Goal: Task Accomplishment & Management: Use online tool/utility

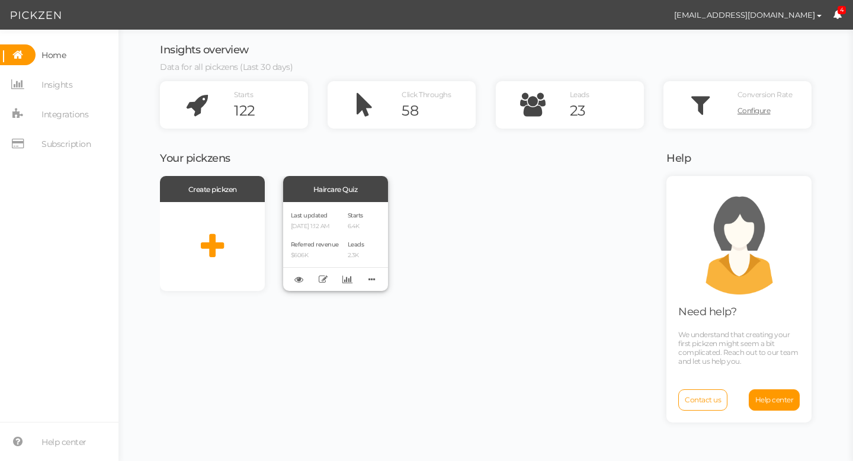
click at [338, 234] on div "Last updated [DATE] 1:12 AM Referred revenue $606K" at bounding box center [315, 246] width 48 height 73
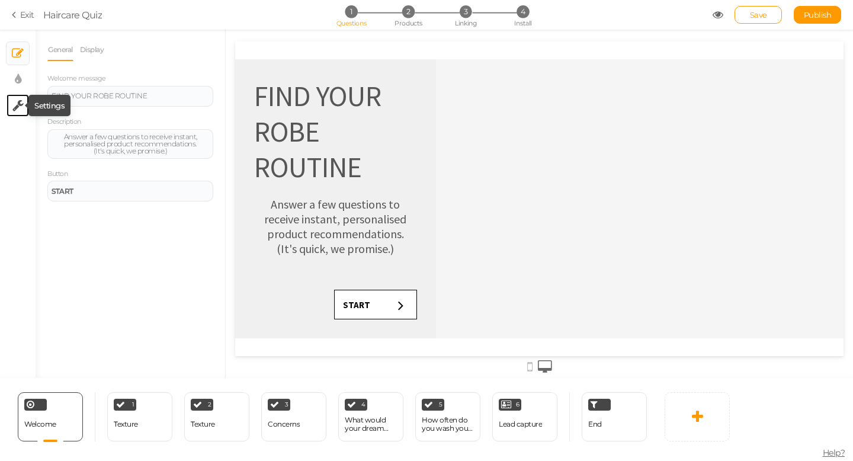
click at [20, 105] on icon at bounding box center [17, 105] width 11 height 12
select select "en"
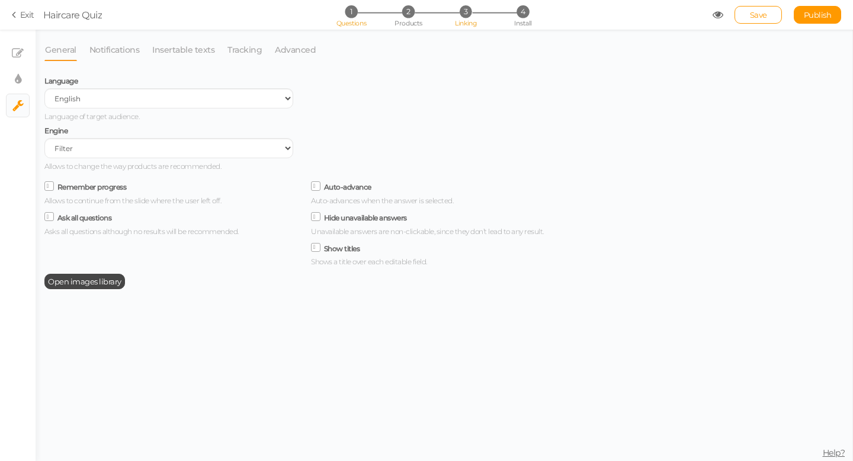
click at [458, 16] on li "3 Linking" at bounding box center [465, 11] width 55 height 12
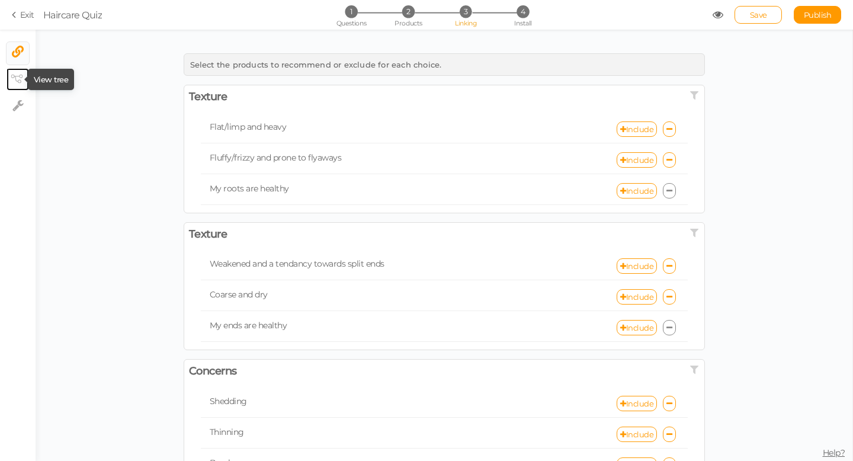
click at [18, 78] on icon at bounding box center [17, 79] width 12 height 9
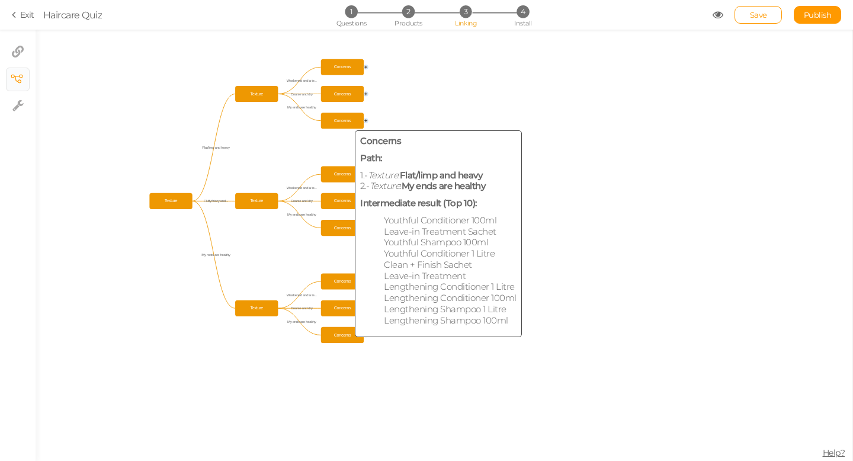
click at [351, 118] on span "Concerns" at bounding box center [342, 120] width 39 height 12
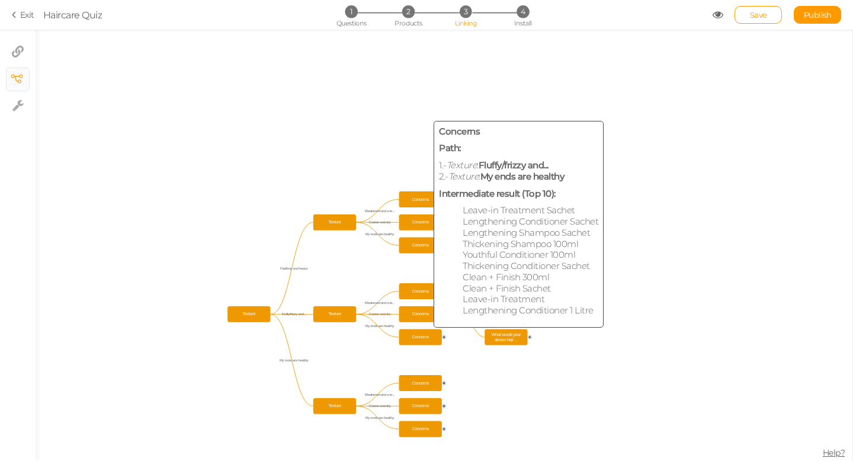
click at [419, 329] on rect at bounding box center [420, 337] width 43 height 16
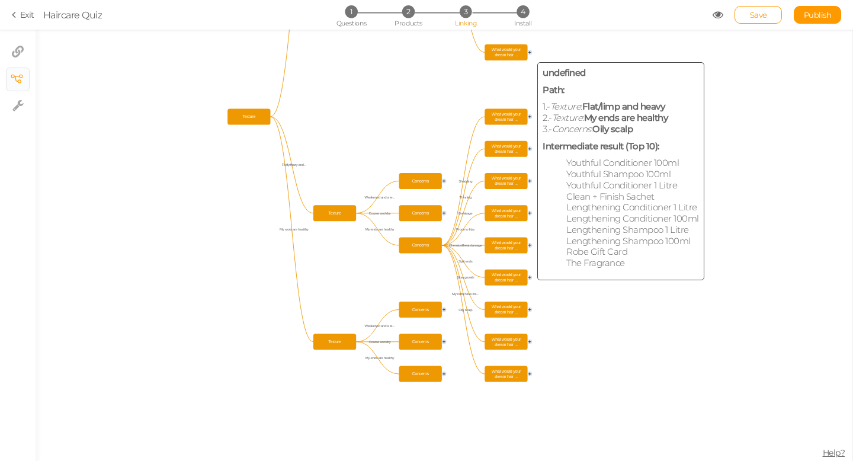
click at [513, 56] on span "What would your dream hair ..." at bounding box center [505, 52] width 39 height 12
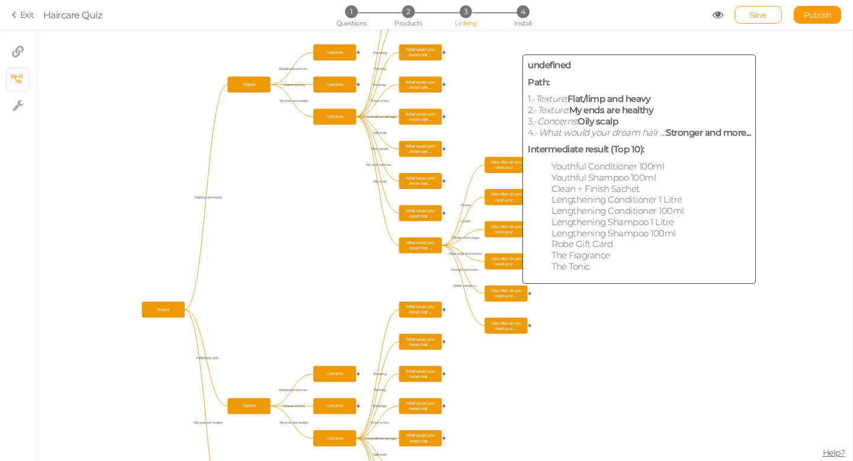
click at [510, 295] on span "How often do you wash your ..." at bounding box center [505, 293] width 39 height 12
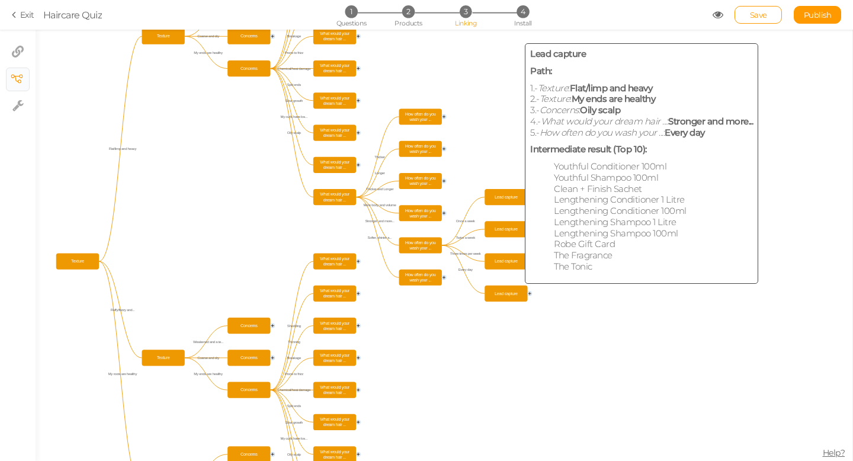
click at [510, 295] on span "Lead capture" at bounding box center [505, 293] width 39 height 12
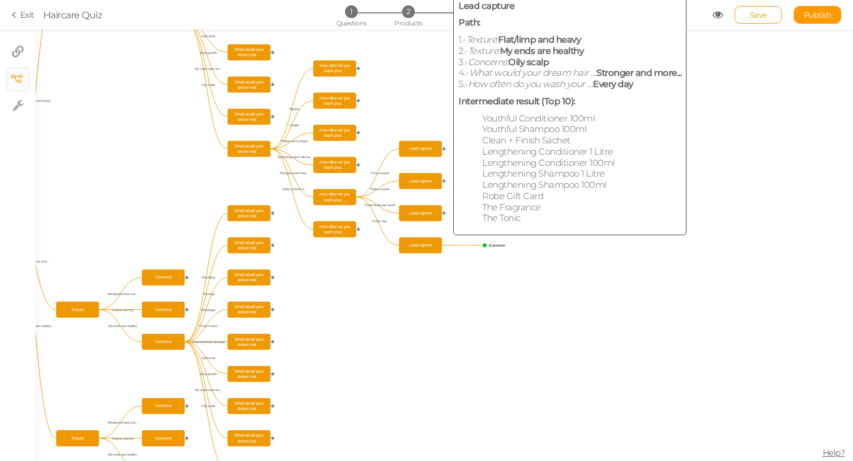
click at [428, 247] on span "Lead capture" at bounding box center [420, 245] width 39 height 12
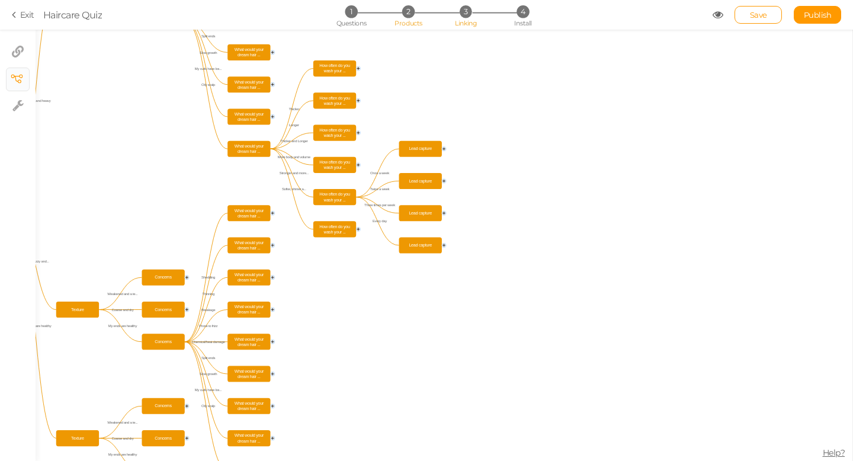
click at [407, 17] on span "2" at bounding box center [408, 11] width 12 height 12
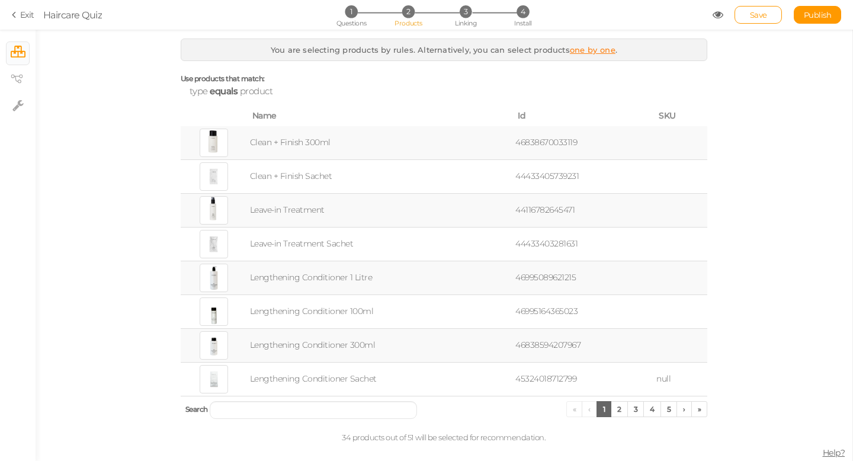
click at [407, 14] on span "2" at bounding box center [408, 11] width 12 height 12
click at [18, 103] on icon at bounding box center [17, 105] width 11 height 12
select select "en"
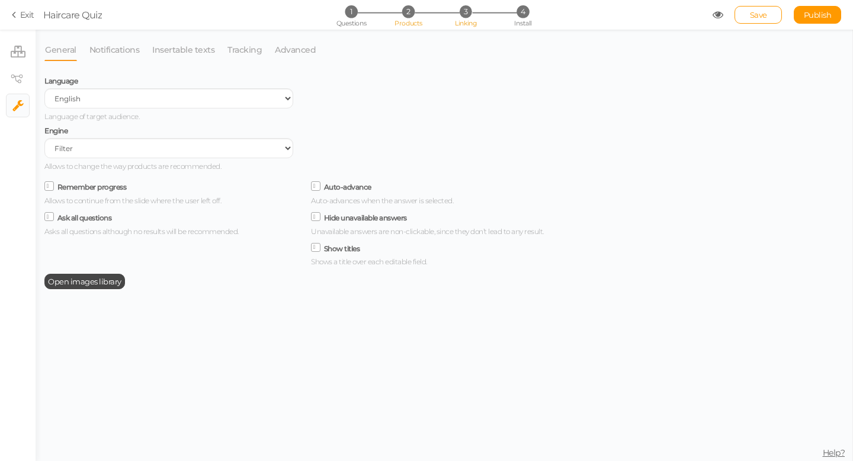
click at [462, 21] on span "Linking" at bounding box center [465, 23] width 21 height 8
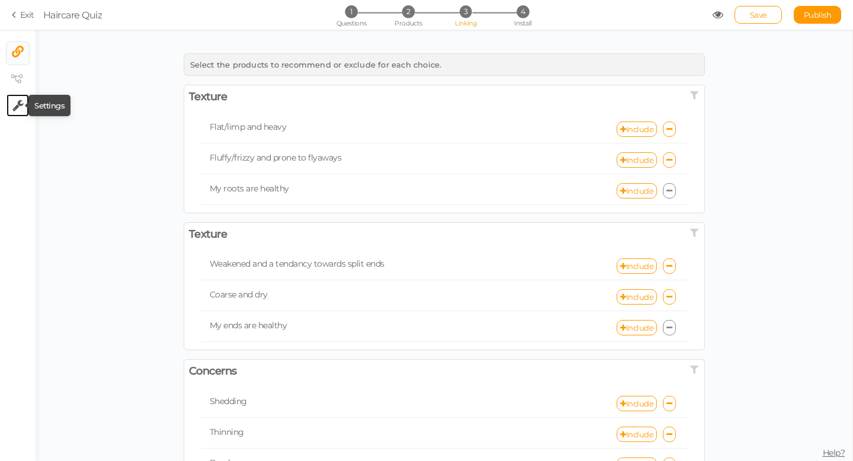
click at [20, 104] on icon at bounding box center [17, 105] width 11 height 12
select select "en"
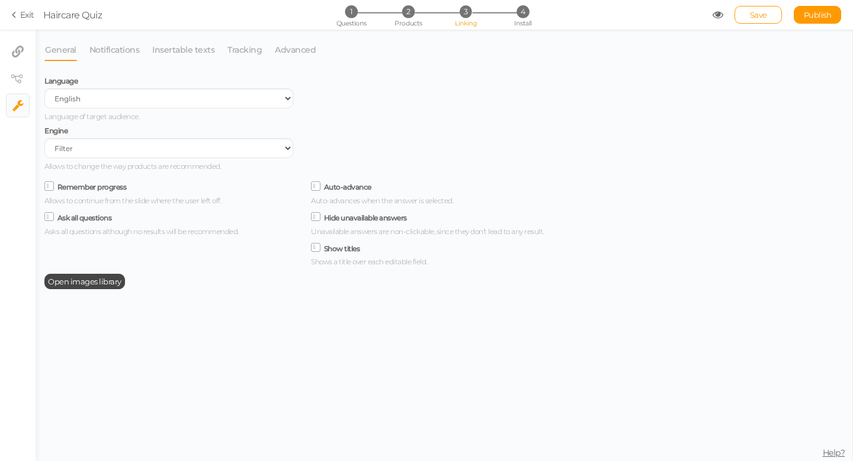
click at [22, 15] on link "Exit" at bounding box center [23, 15] width 22 height 12
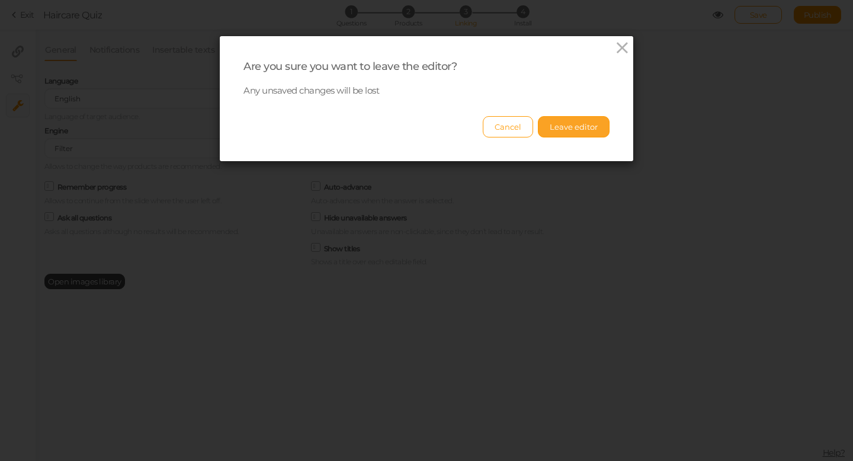
click at [566, 133] on button "Leave editor" at bounding box center [574, 126] width 72 height 21
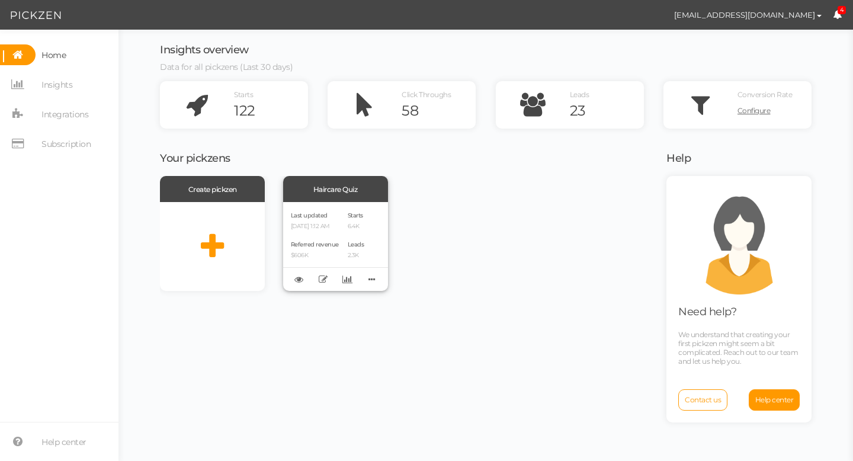
click at [316, 258] on p "$606K" at bounding box center [315, 256] width 48 height 8
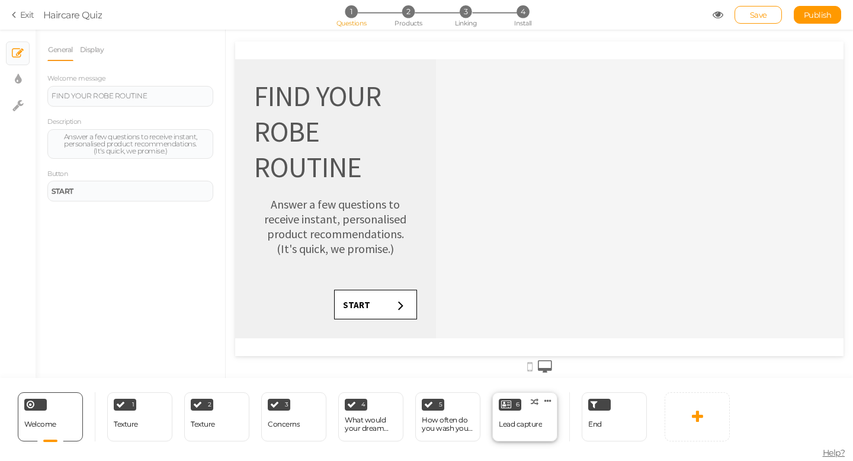
click at [510, 423] on div "Lead capture" at bounding box center [520, 424] width 43 height 8
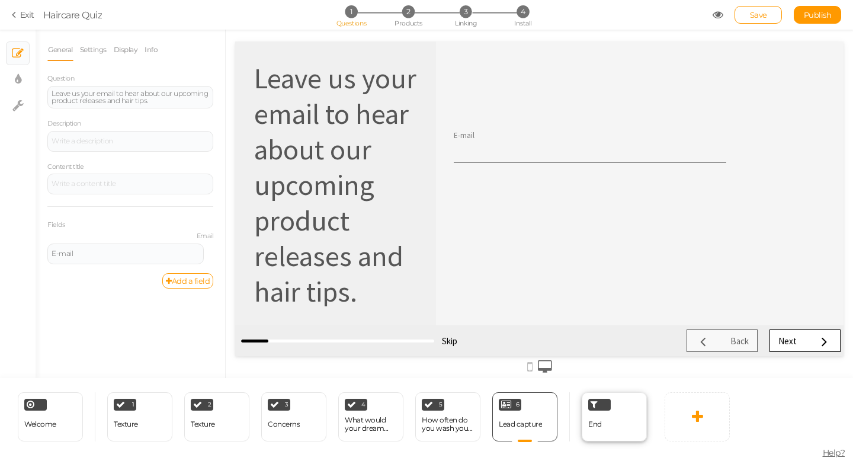
click at [606, 425] on div "End" at bounding box center [613, 416] width 65 height 49
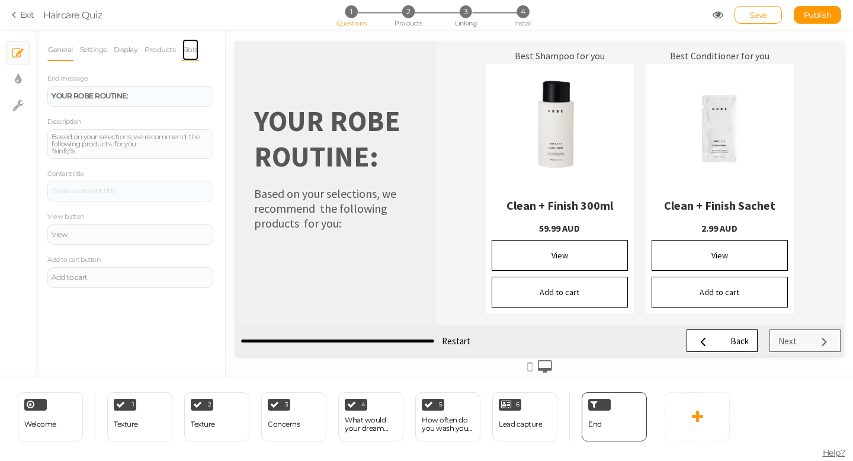
click at [188, 49] on link "Slots" at bounding box center [190, 49] width 17 height 22
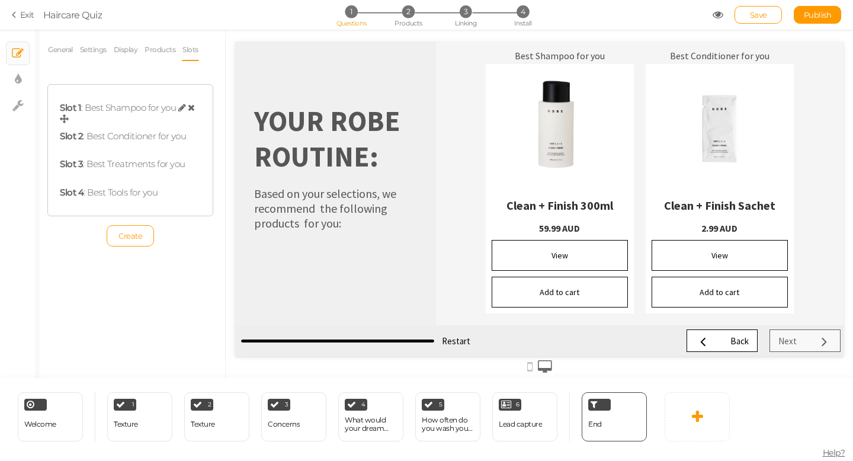
click at [111, 112] on div "Slot 1 : Best Shampoo for you" at bounding box center [130, 113] width 141 height 22
click at [181, 109] on icon at bounding box center [182, 107] width 8 height 9
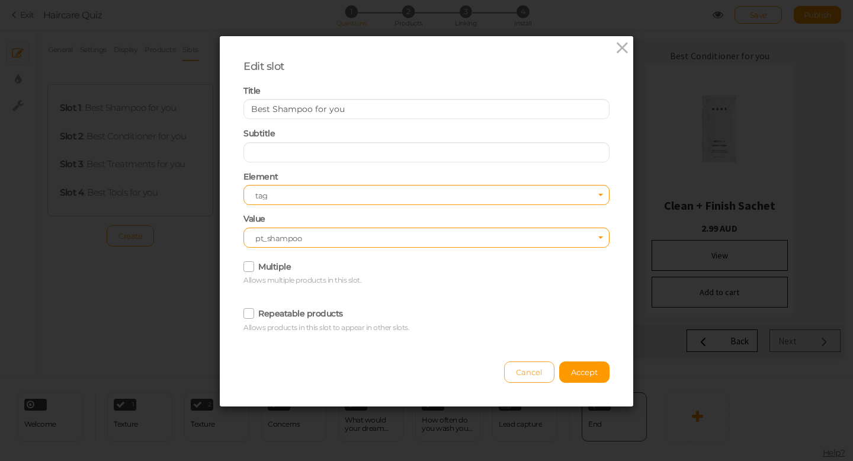
click at [526, 379] on button "Cancel" at bounding box center [529, 371] width 50 height 21
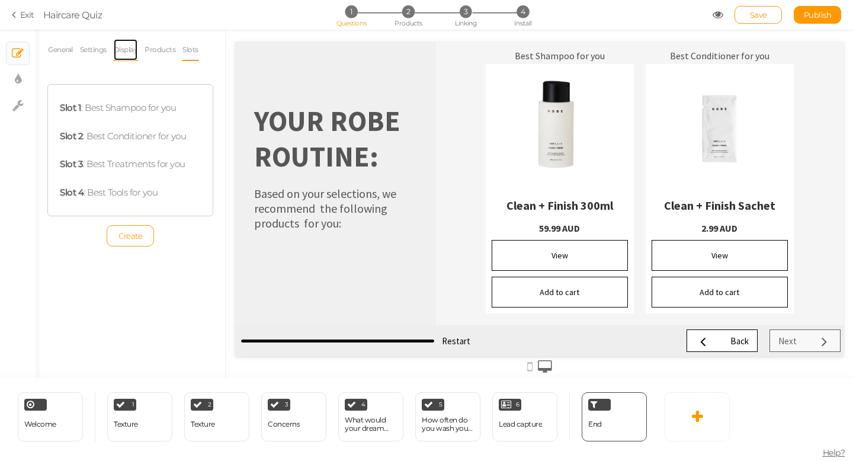
click at [125, 47] on link "Display" at bounding box center [125, 49] width 25 height 22
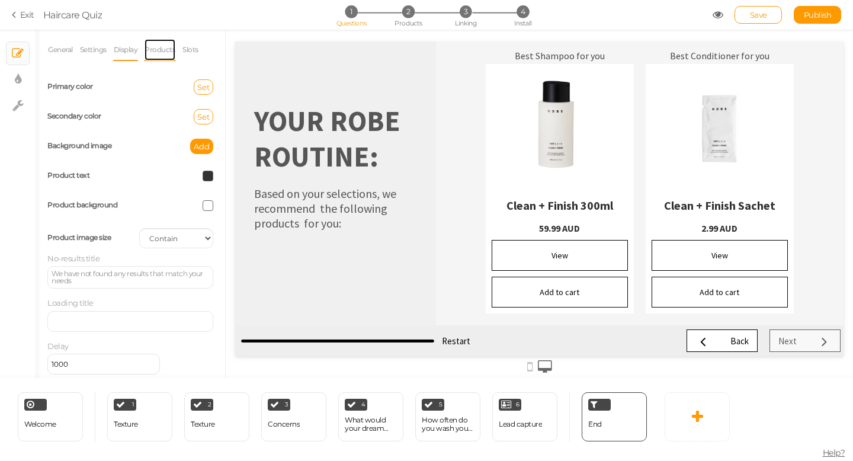
click at [164, 49] on link "Products" at bounding box center [160, 49] width 32 height 22
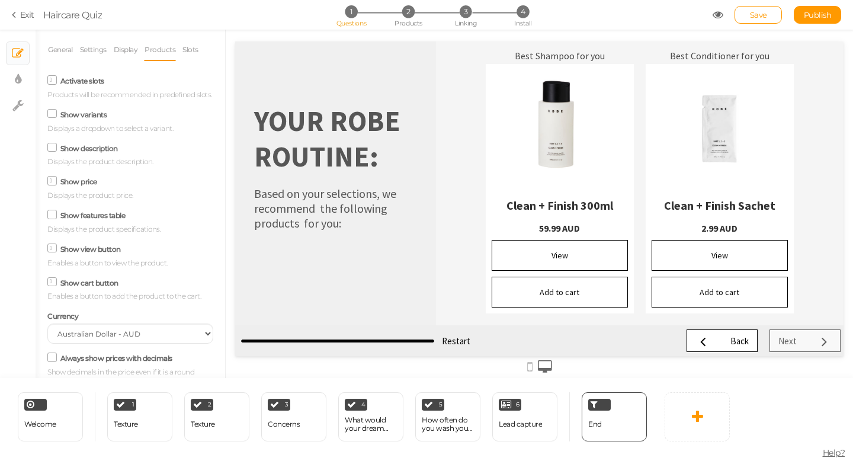
click at [54, 213] on icon at bounding box center [52, 214] width 16 height 6
click at [0, 0] on input "Show features table" at bounding box center [0, 0] width 0 height 0
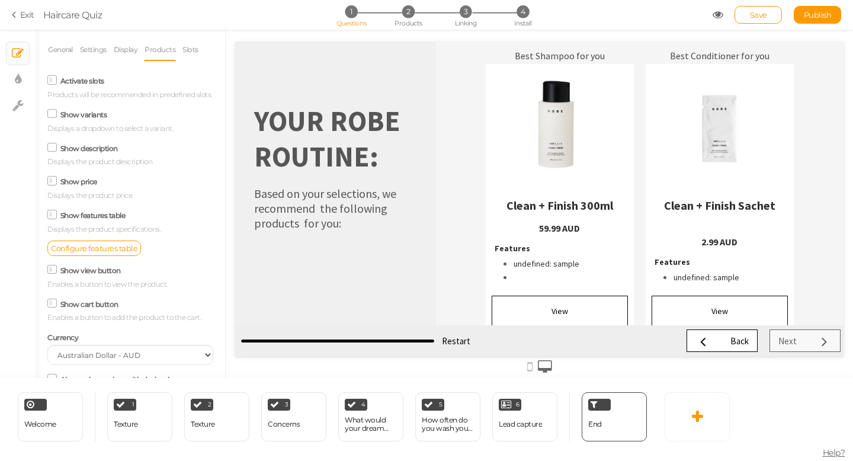
click at [51, 147] on icon at bounding box center [52, 147] width 16 height 6
click at [0, 0] on input "Show description" at bounding box center [0, 0] width 0 height 0
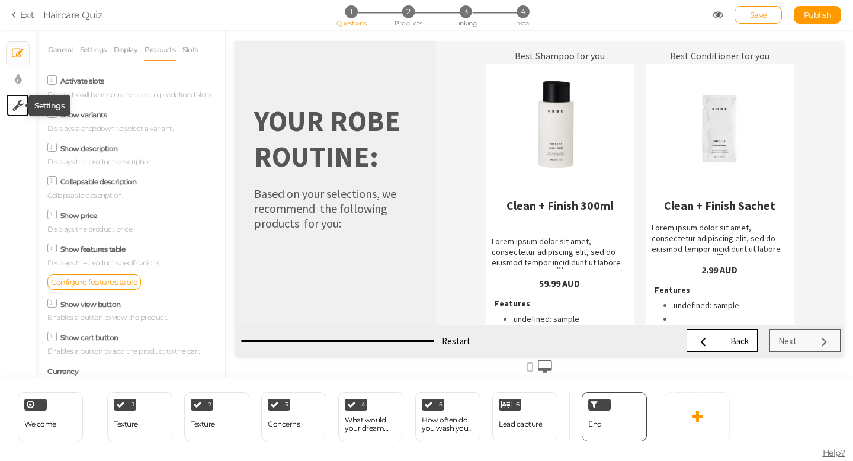
click at [16, 103] on icon at bounding box center [17, 105] width 11 height 12
select select "en"
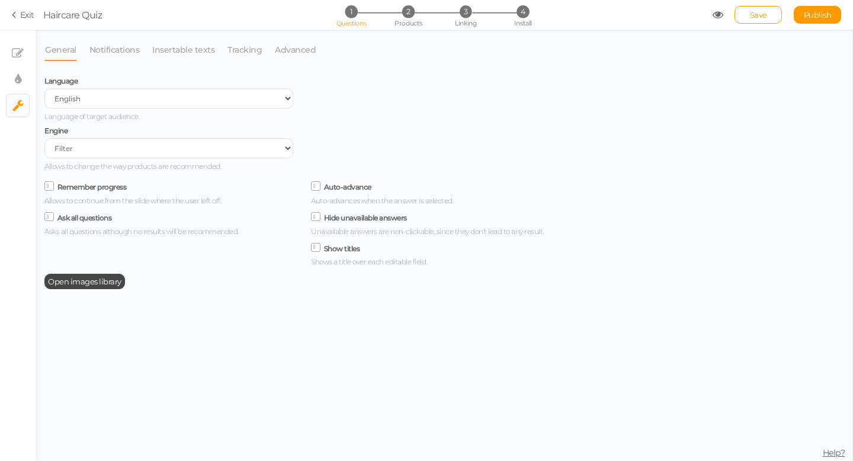
click at [356, 15] on li "1 Questions" at bounding box center [350, 11] width 55 height 12
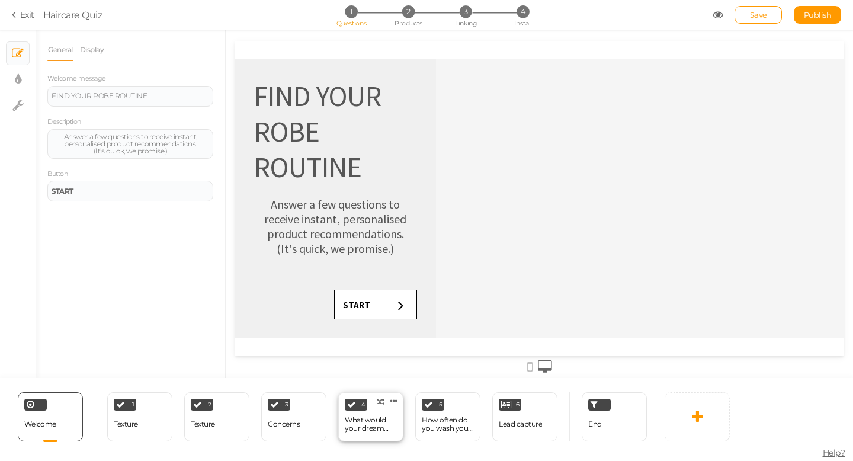
click at [365, 425] on div "What would your dream hair be?" at bounding box center [371, 424] width 52 height 17
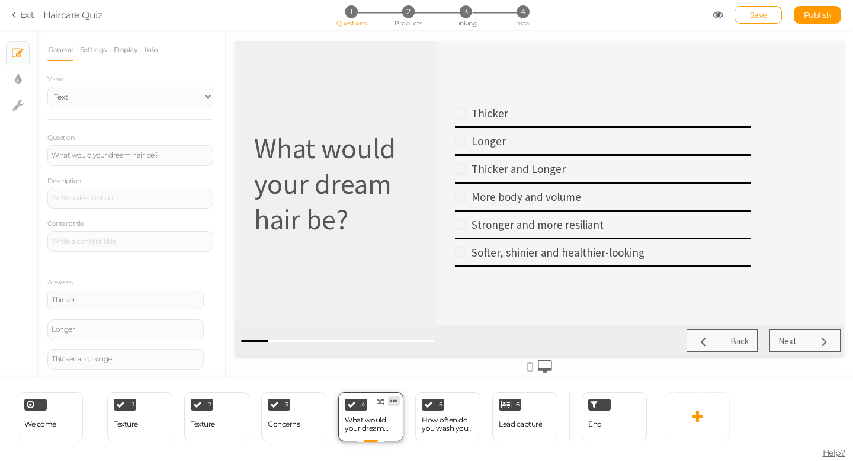
click at [392, 402] on icon at bounding box center [393, 400] width 7 height 9
click at [364, 441] on div at bounding box center [371, 441] width 26 height 1
click at [150, 52] on link "Info" at bounding box center [151, 49] width 14 height 22
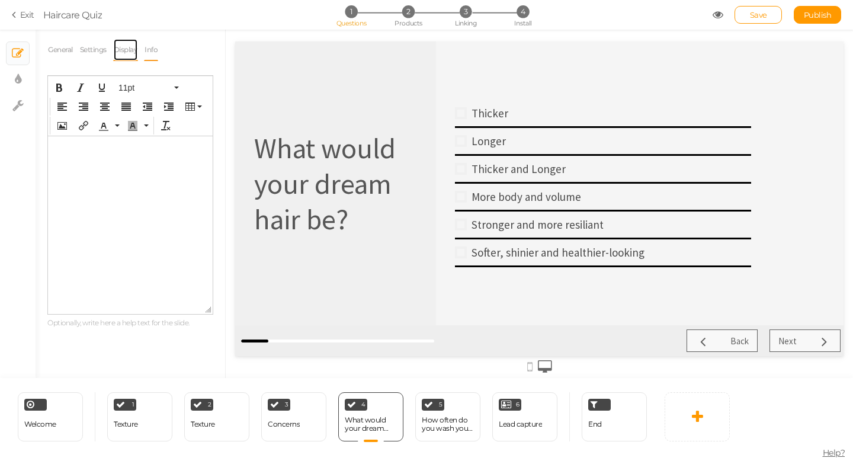
click at [131, 50] on link "Display" at bounding box center [125, 49] width 25 height 22
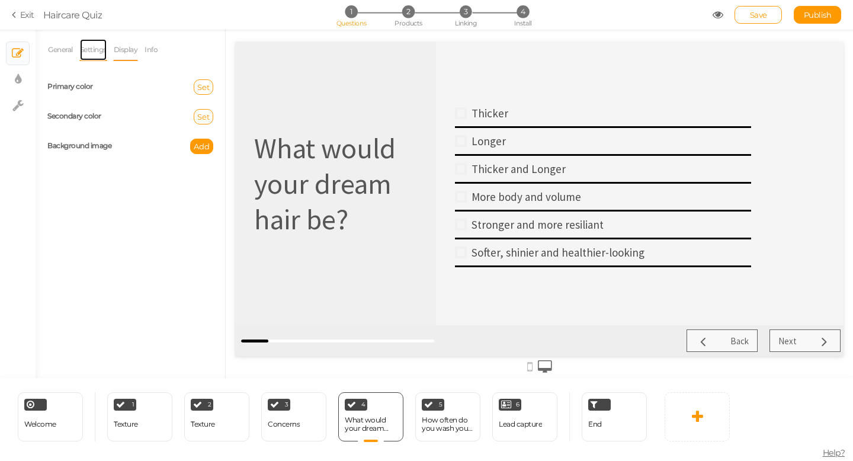
click at [93, 50] on link "Settings" at bounding box center [93, 49] width 28 height 22
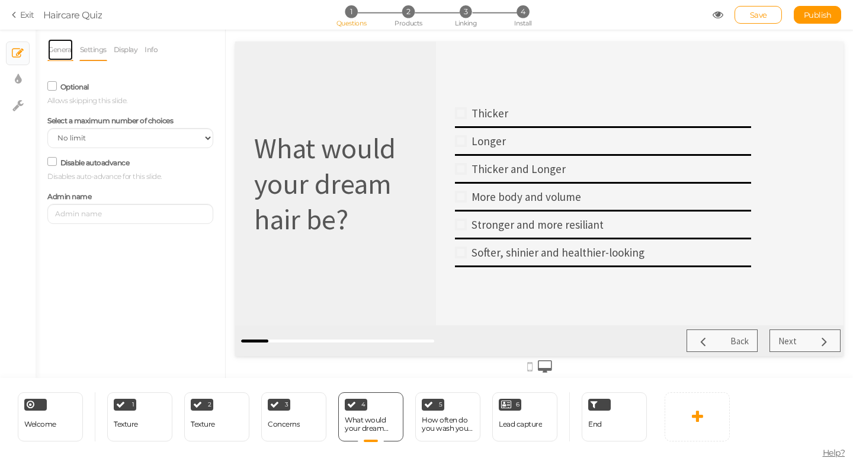
click at [57, 52] on link "General" at bounding box center [60, 49] width 26 height 22
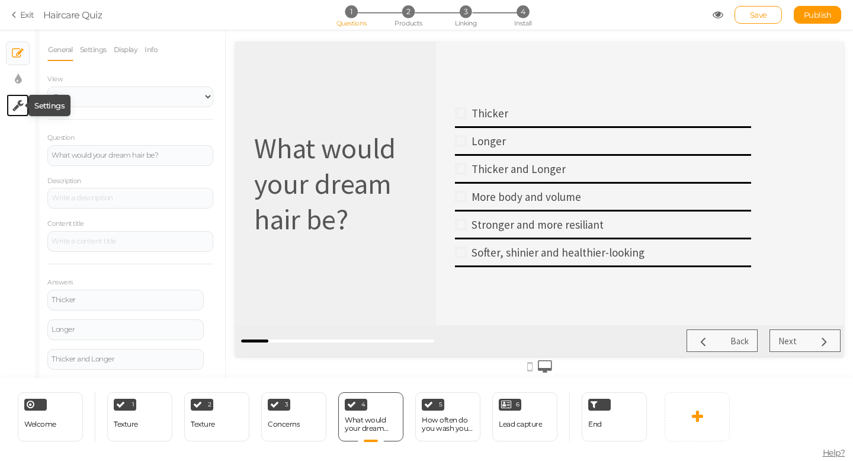
click at [20, 106] on icon at bounding box center [17, 105] width 11 height 12
select select "en"
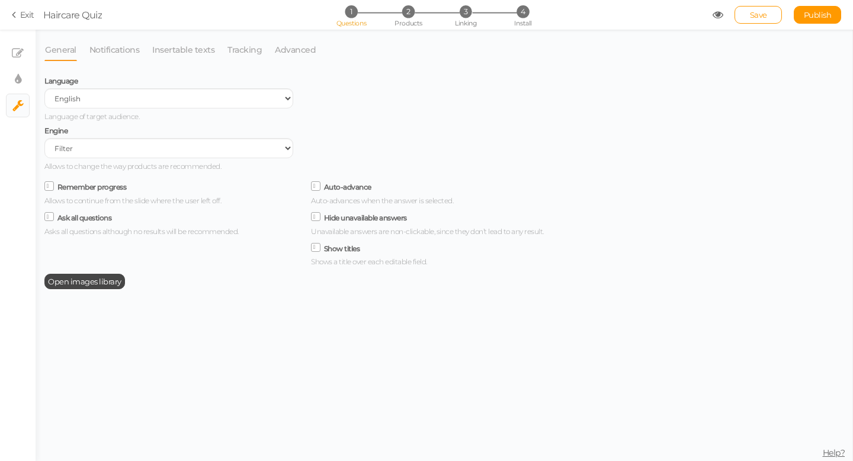
click at [313, 186] on span at bounding box center [315, 185] width 9 height 9
click at [0, 0] on input "Auto-advance" at bounding box center [0, 0] width 0 height 0
click at [313, 186] on icon at bounding box center [316, 186] width 16 height 6
click at [0, 0] on input "Auto-advance" at bounding box center [0, 0] width 0 height 0
click at [348, 12] on span "1" at bounding box center [351, 11] width 12 height 12
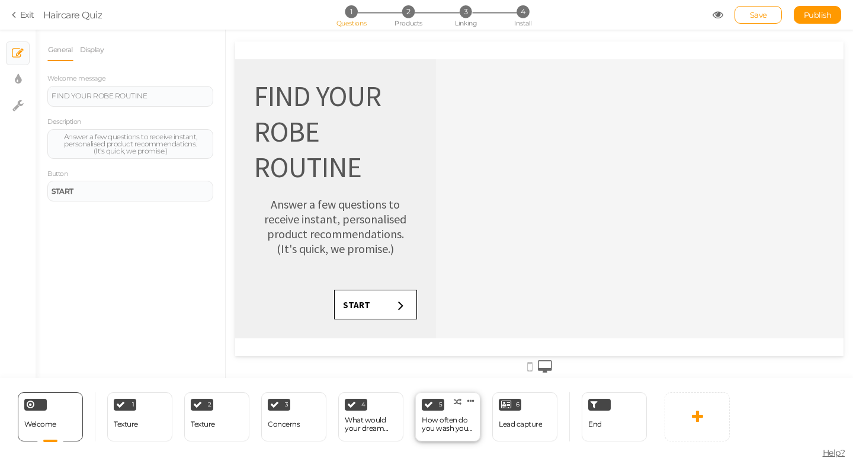
click at [446, 420] on div "How often do you wash your hair?" at bounding box center [448, 424] width 52 height 17
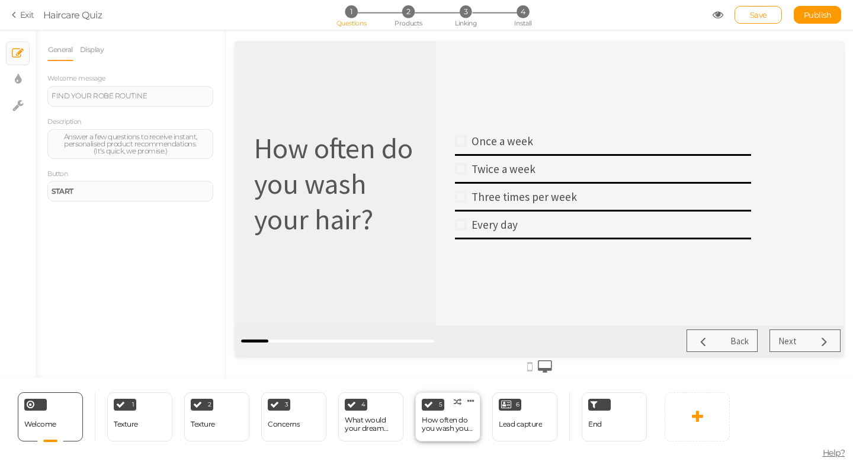
select select "1"
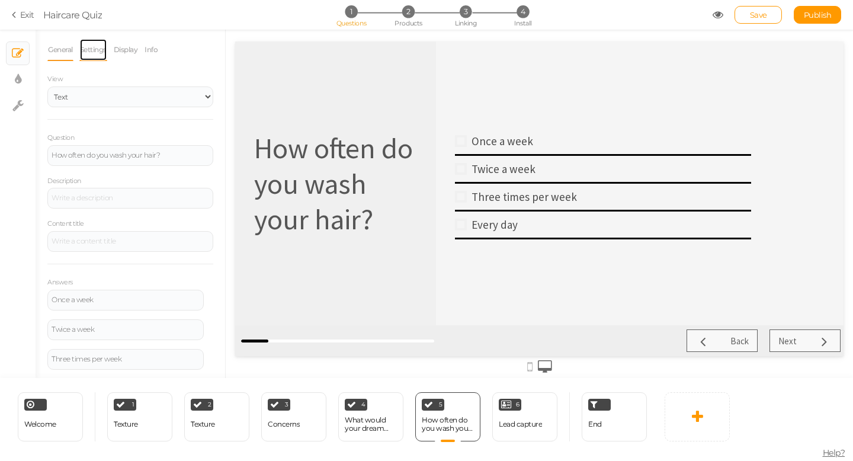
click at [97, 44] on link "Settings" at bounding box center [93, 49] width 28 height 22
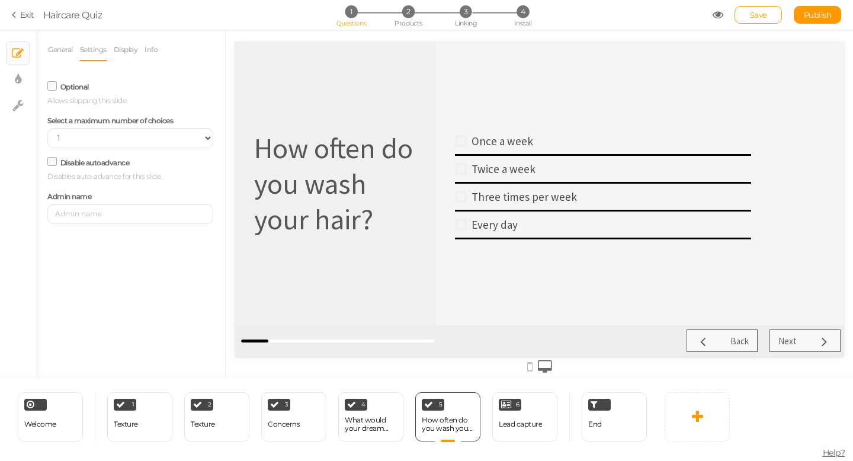
click at [95, 52] on link "Settings" at bounding box center [93, 49] width 28 height 22
click at [69, 53] on link "General" at bounding box center [60, 49] width 26 height 22
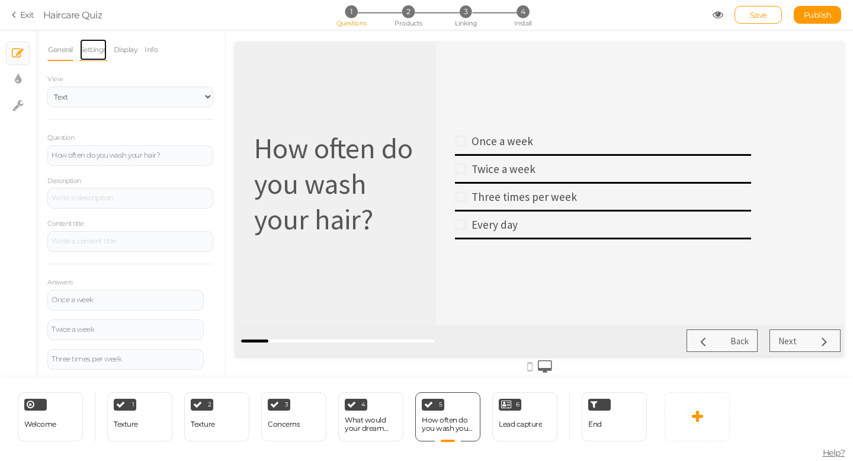
click at [89, 53] on link "Settings" at bounding box center [93, 49] width 28 height 22
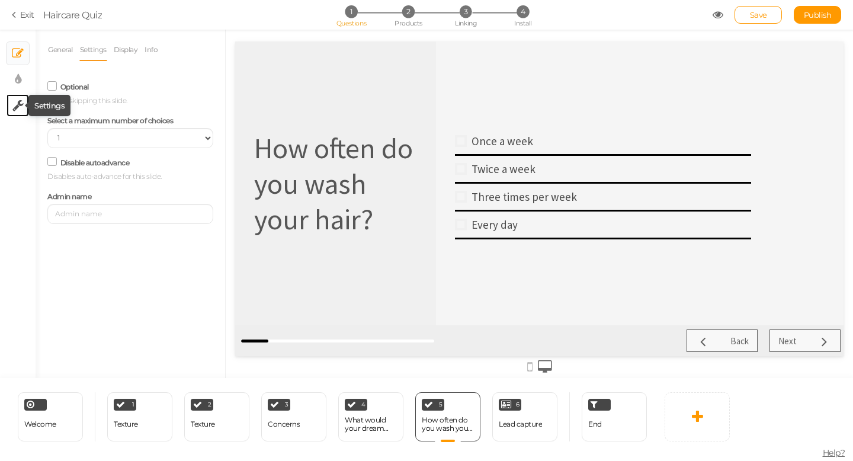
click at [16, 107] on icon at bounding box center [17, 105] width 11 height 12
select select "en"
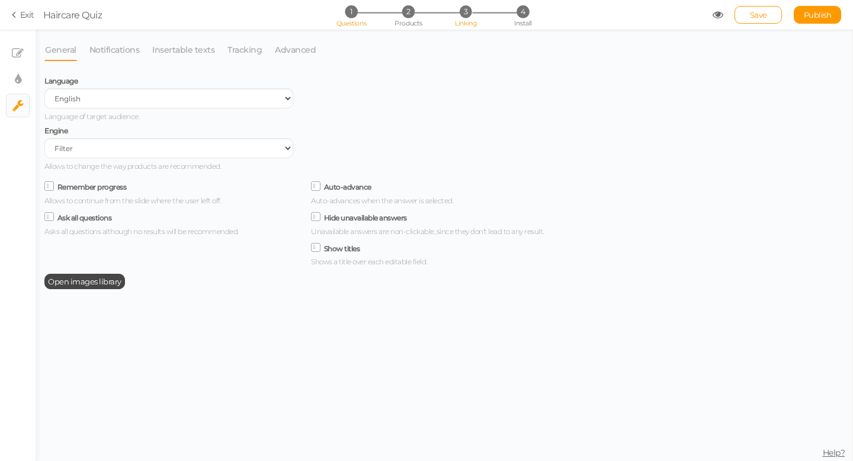
click at [472, 15] on li "3 Linking" at bounding box center [465, 11] width 55 height 12
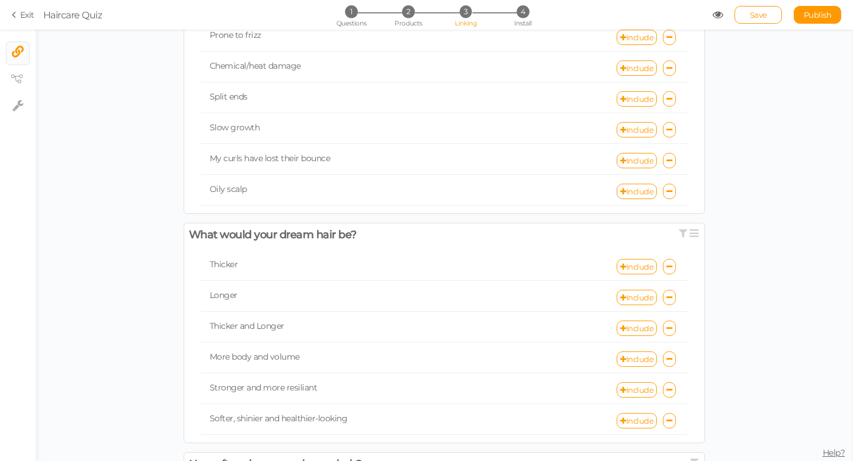
scroll to position [459, 0]
click at [20, 86] on tip-cont at bounding box center [18, 79] width 9 height 14
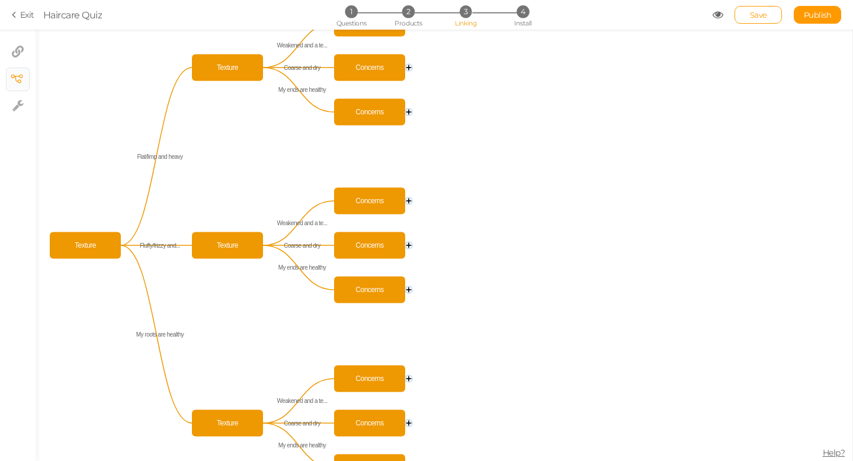
click at [410, 66] on circle at bounding box center [408, 67] width 7 height 7
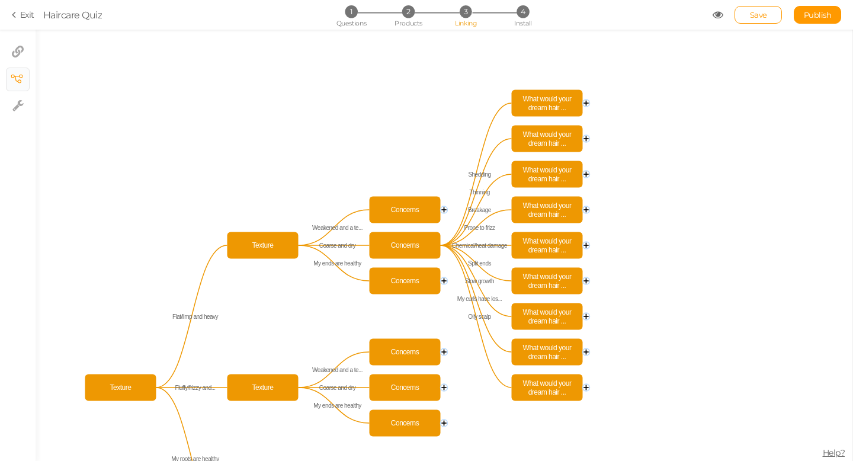
click at [591, 99] on icon "Concerns Concerns Concerns Texture Concerns Concerns Concerns Texture Concerns …" at bounding box center [444, 245] width 816 height 431
click at [588, 101] on circle at bounding box center [586, 102] width 7 height 7
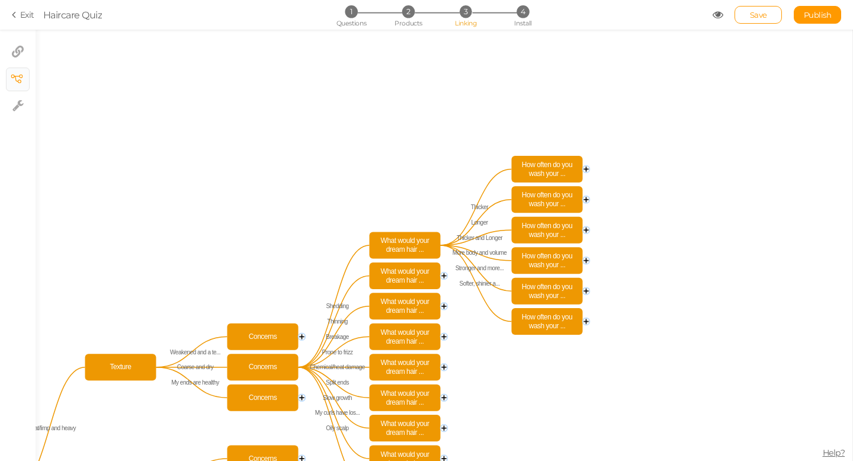
click at [590, 168] on icon "Concerns Concerns Concerns Texture Concerns Concerns Concerns Texture Concerns …" at bounding box center [444, 245] width 816 height 431
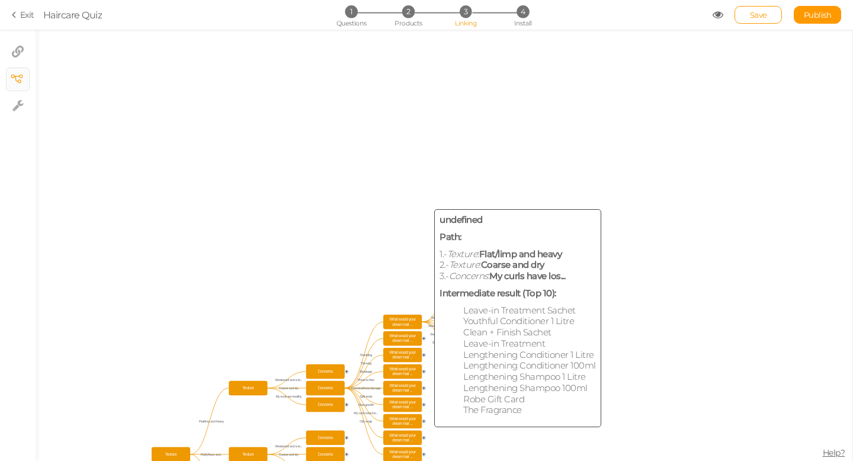
click at [419, 438] on span "What would your dream hair ..." at bounding box center [403, 437] width 36 height 11
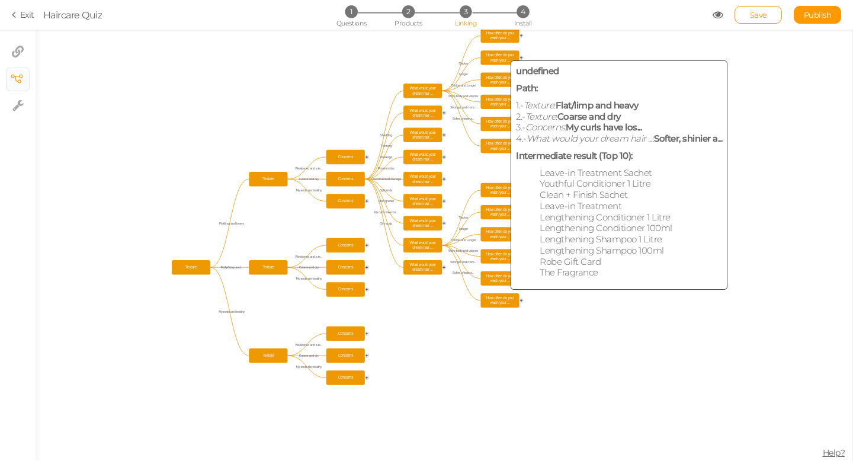
click at [496, 304] on span "How often do you wash your ..." at bounding box center [500, 300] width 36 height 11
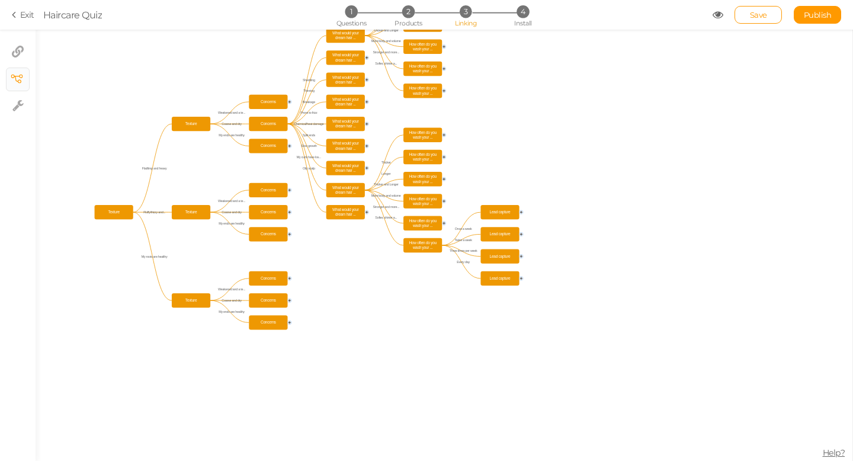
click at [501, 271] on icon "Concerns Concerns Concerns Texture Concerns Concerns Concerns Texture Concerns …" at bounding box center [444, 245] width 816 height 431
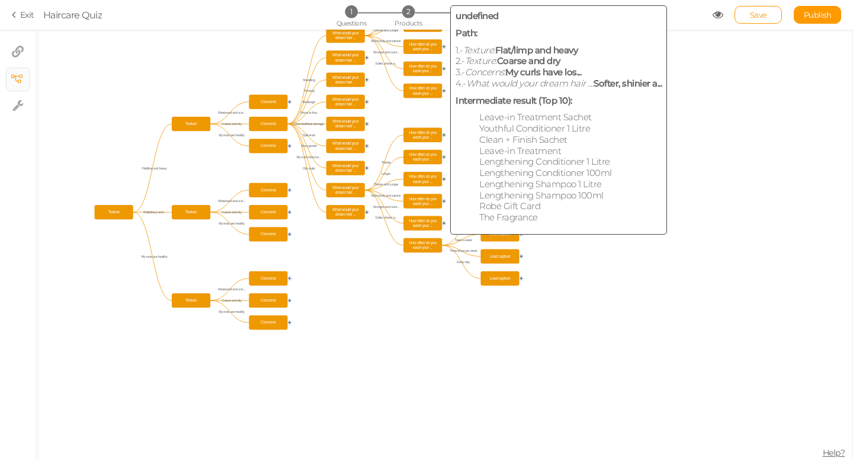
click at [432, 243] on span "How often do you wash your ..." at bounding box center [423, 244] width 36 height 11
click at [436, 249] on span "How often do you wash your ..." at bounding box center [423, 244] width 36 height 11
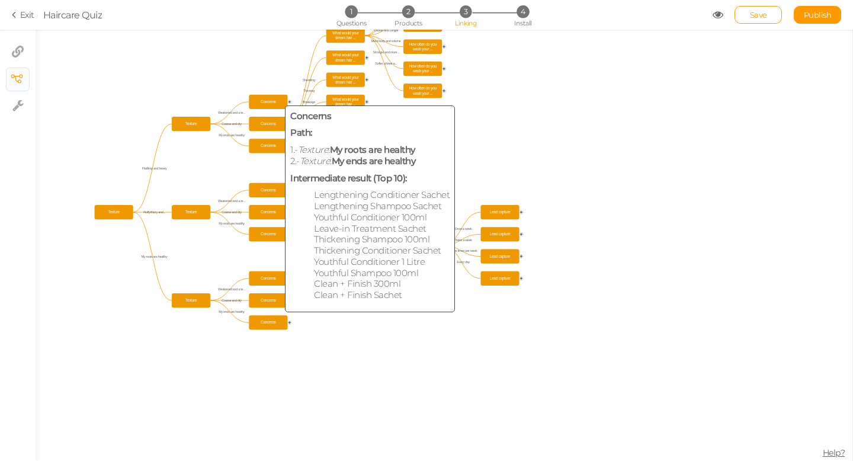
click at [273, 324] on span "Concerns" at bounding box center [268, 322] width 36 height 11
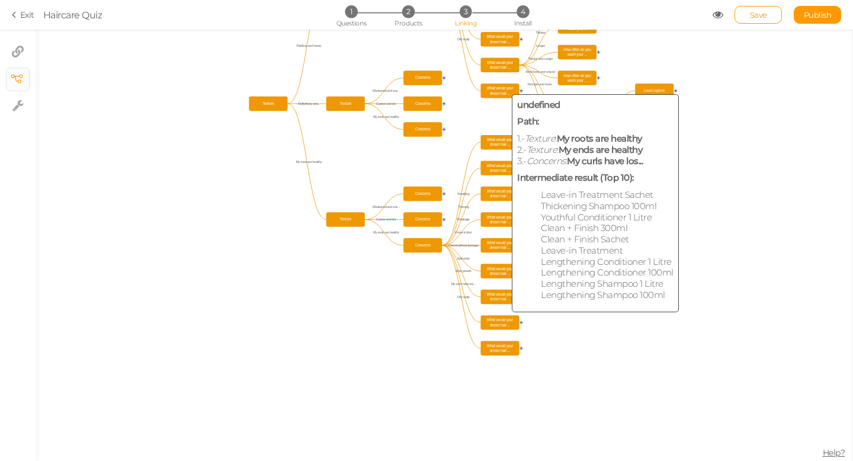
click at [499, 320] on span "What would your dream hair ..." at bounding box center [500, 322] width 36 height 11
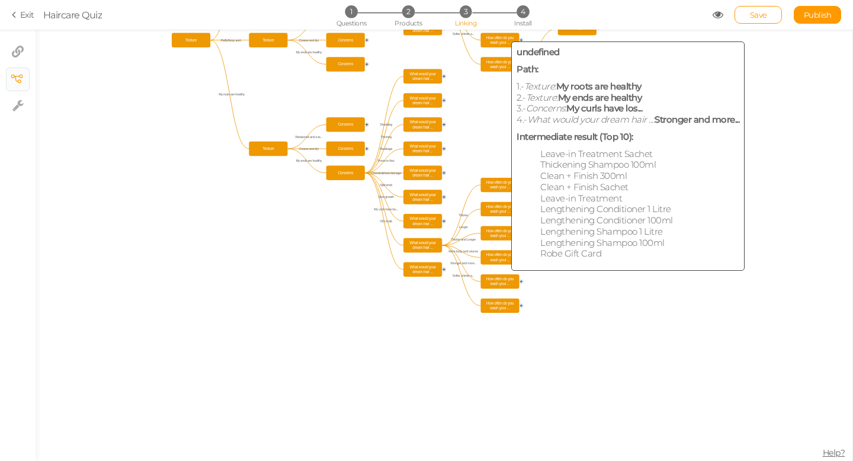
click at [497, 278] on span "How often do you wash your ..." at bounding box center [500, 281] width 36 height 11
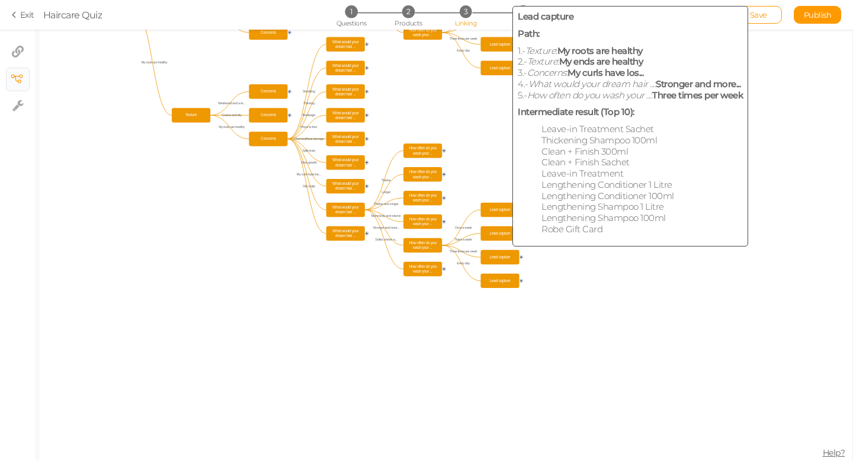
click at [501, 253] on span "Lead capture" at bounding box center [500, 256] width 36 height 11
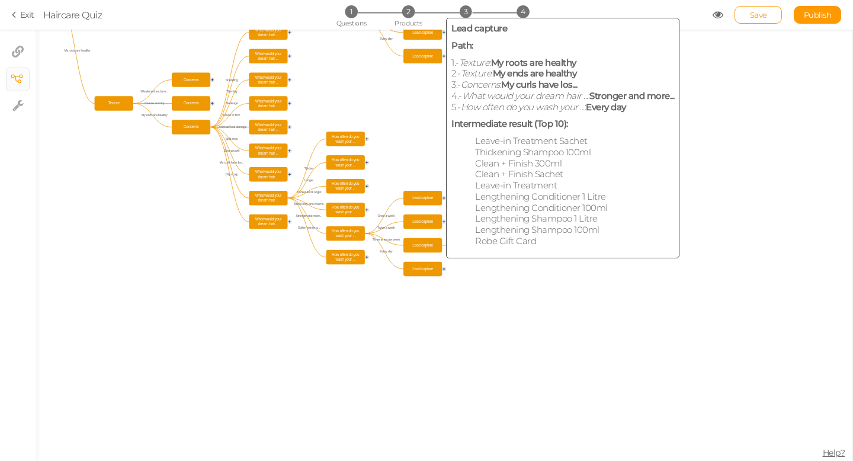
click at [422, 271] on span "Lead capture" at bounding box center [423, 268] width 36 height 11
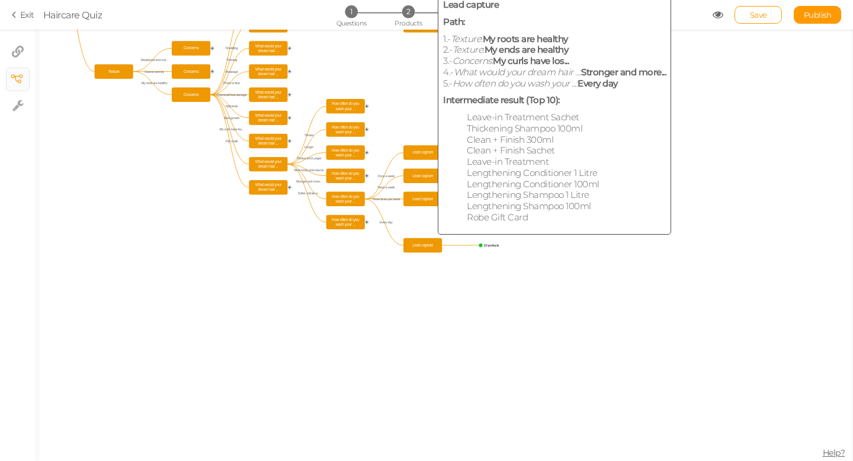
click at [423, 243] on span "Lead capture" at bounding box center [423, 244] width 36 height 11
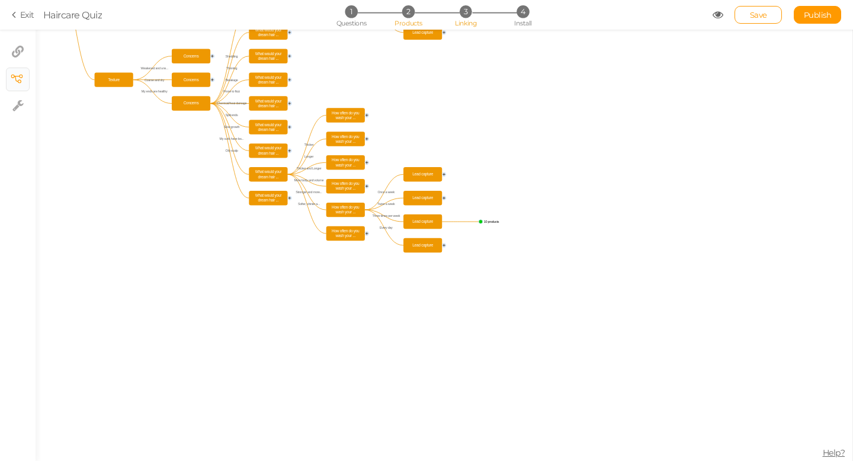
click at [410, 17] on span "2" at bounding box center [408, 11] width 12 height 12
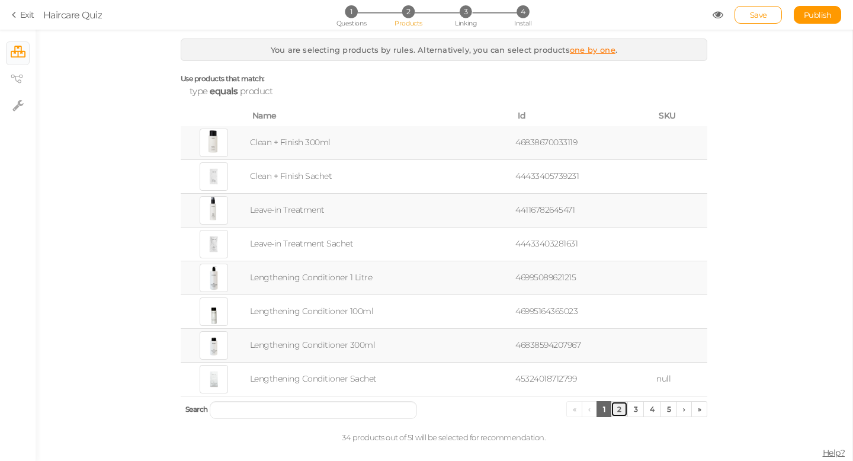
click at [623, 407] on link "2" at bounding box center [618, 409] width 17 height 16
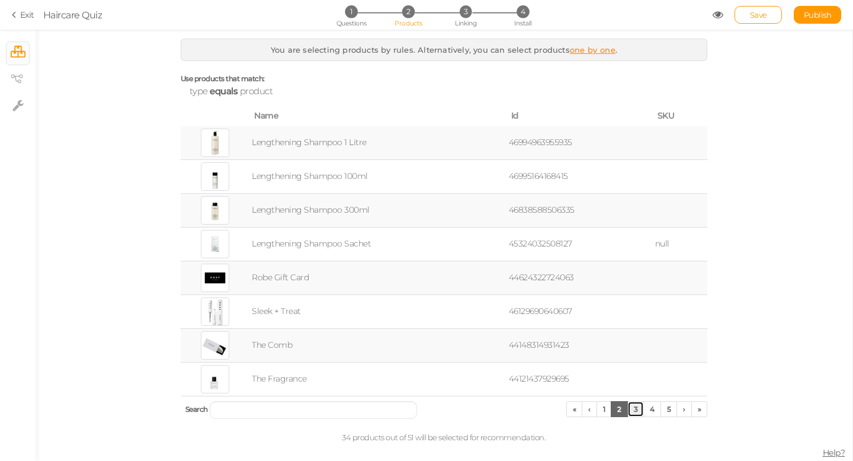
click at [638, 410] on link "3" at bounding box center [635, 409] width 17 height 16
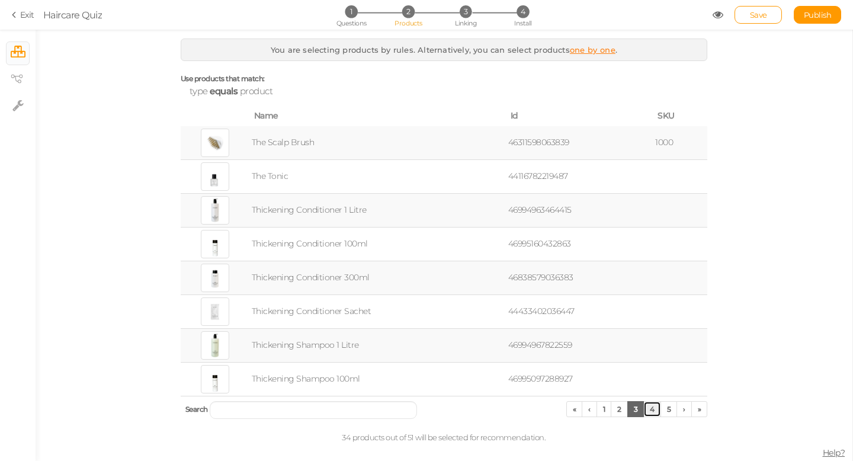
click at [655, 415] on link "4" at bounding box center [652, 409] width 18 height 16
click at [668, 414] on link "5" at bounding box center [668, 409] width 17 height 16
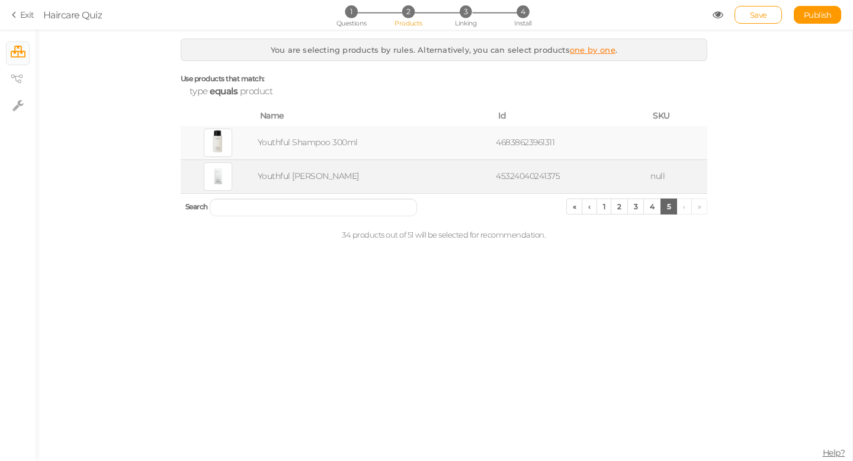
click at [610, 180] on td "45324040241375" at bounding box center [570, 176] width 155 height 34
click at [353, 169] on td "Youthful [PERSON_NAME]" at bounding box center [374, 176] width 238 height 34
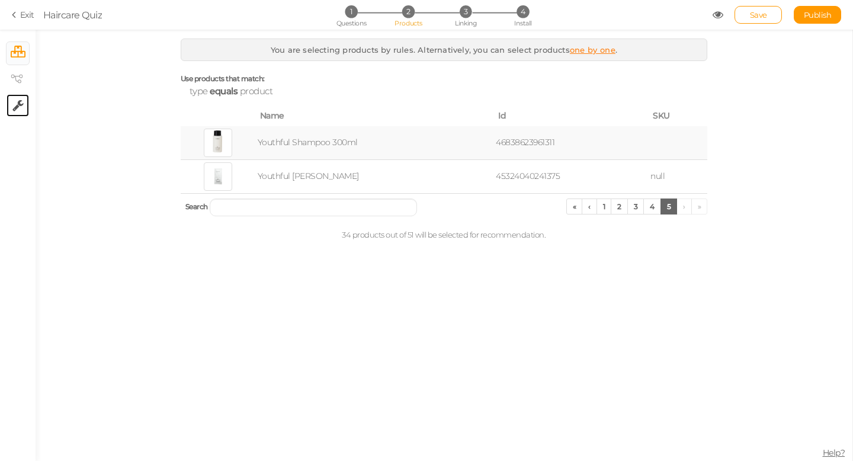
click at [11, 107] on link "× Settings" at bounding box center [18, 105] width 22 height 22
select select "en"
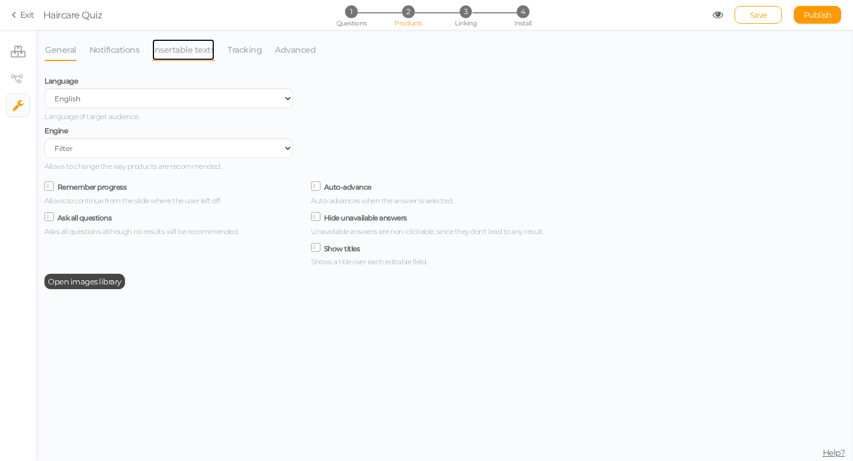
click at [166, 53] on link "Insertable texts" at bounding box center [183, 49] width 63 height 22
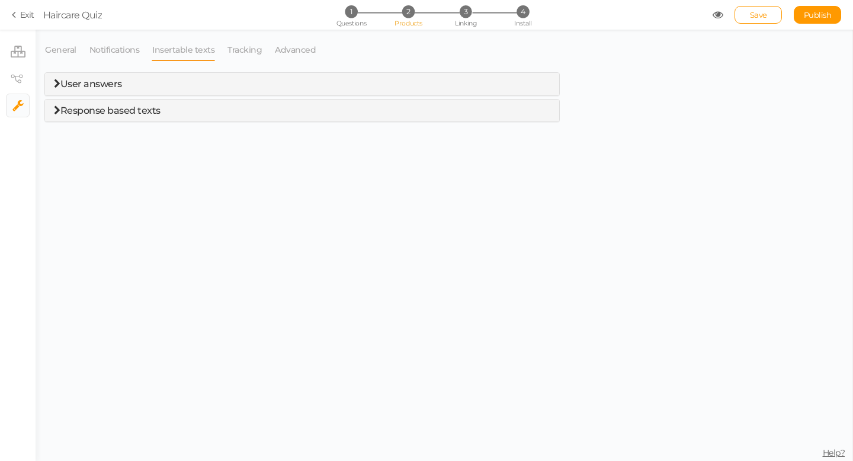
click at [108, 114] on span "Response based texts" at bounding box center [110, 110] width 100 height 11
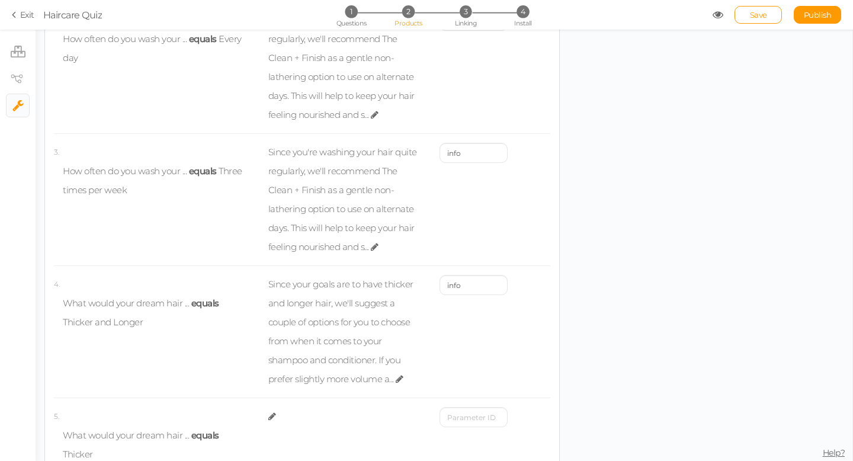
scroll to position [282, 0]
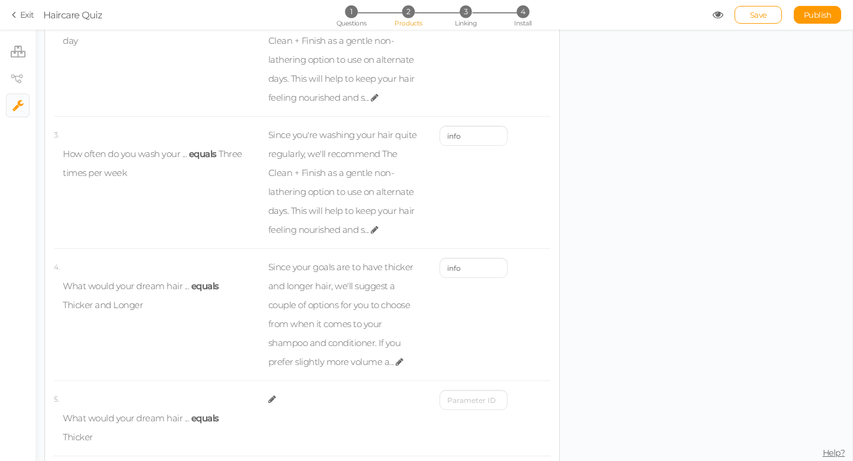
click at [19, 18] on icon at bounding box center [16, 14] width 8 height 11
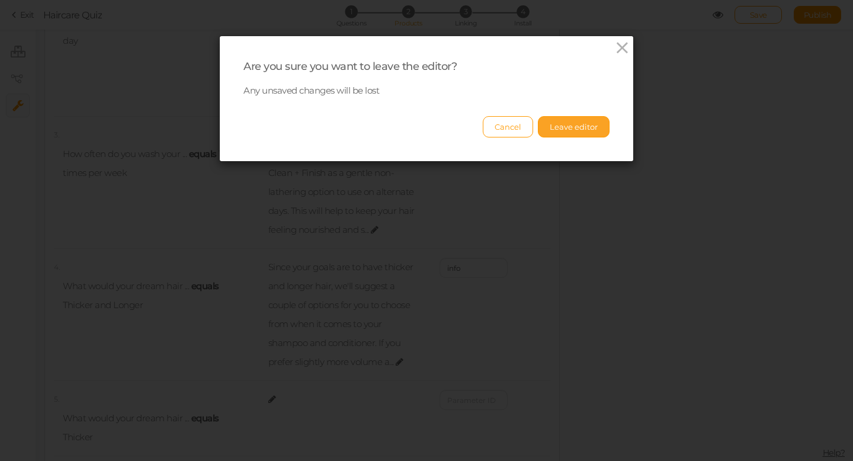
click at [573, 125] on button "Leave editor" at bounding box center [574, 126] width 72 height 21
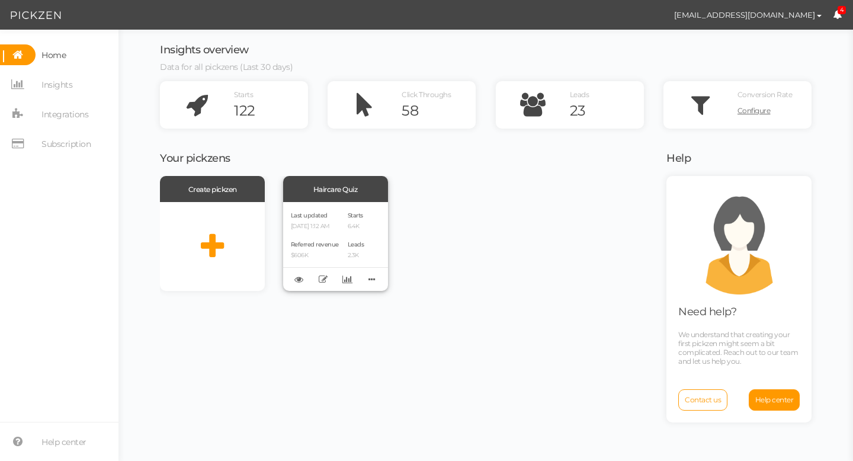
click at [338, 236] on div "Last updated [DATE] 1:12 AM Referred revenue $606K" at bounding box center [315, 246] width 48 height 73
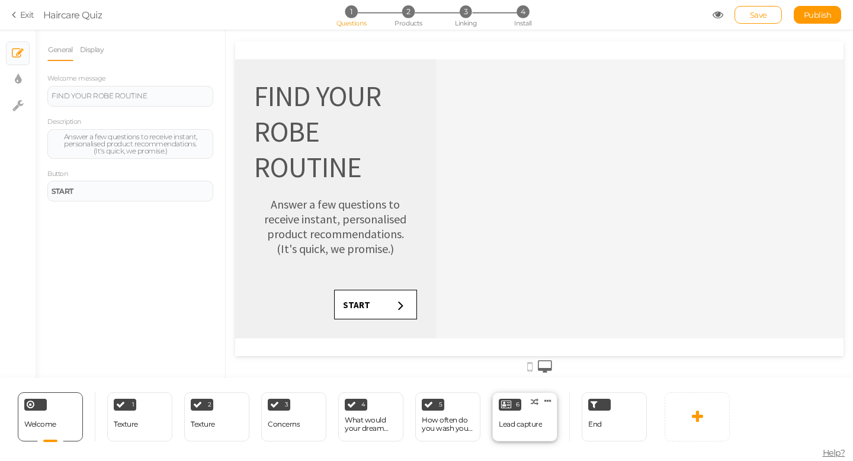
click at [519, 429] on div "Lead capture" at bounding box center [520, 424] width 43 height 21
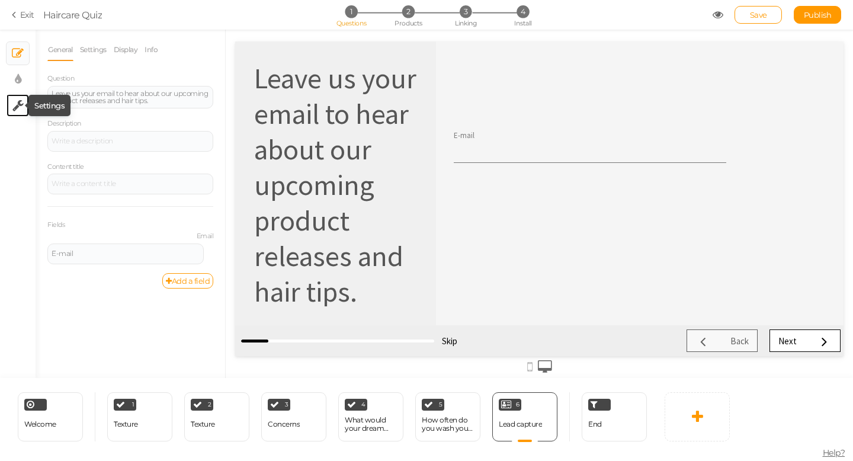
click at [20, 107] on icon at bounding box center [17, 105] width 11 height 12
select select "en"
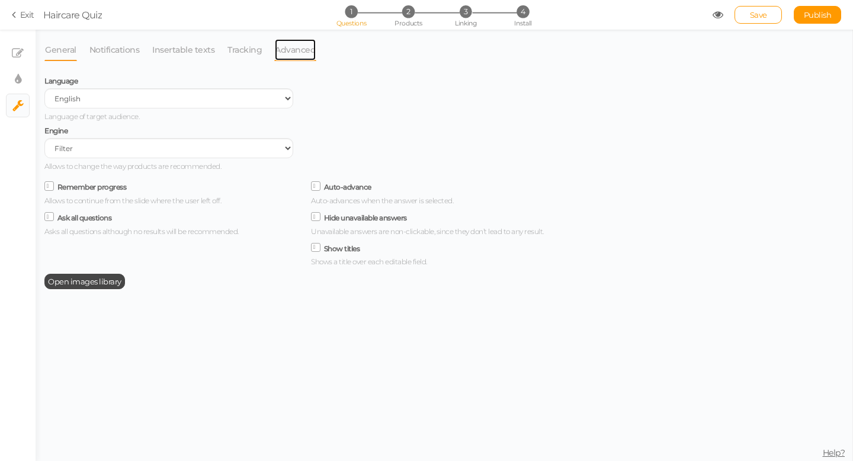
click at [294, 48] on link "Advanced" at bounding box center [295, 49] width 42 height 22
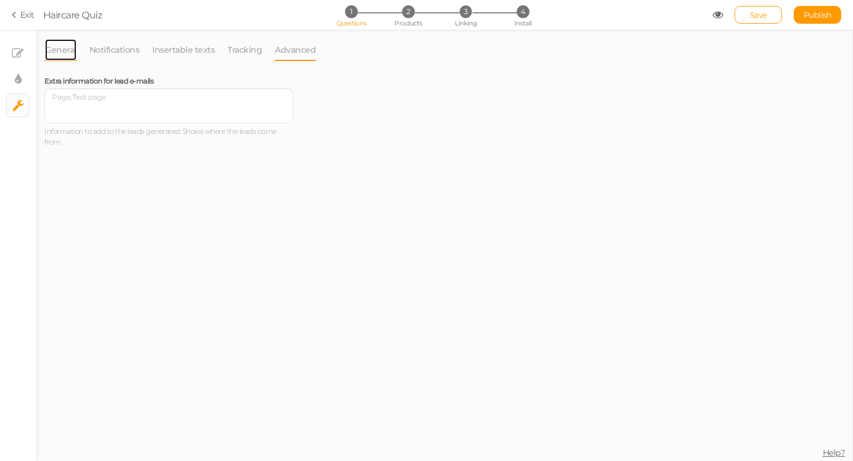
click at [69, 48] on link "General" at bounding box center [60, 49] width 33 height 22
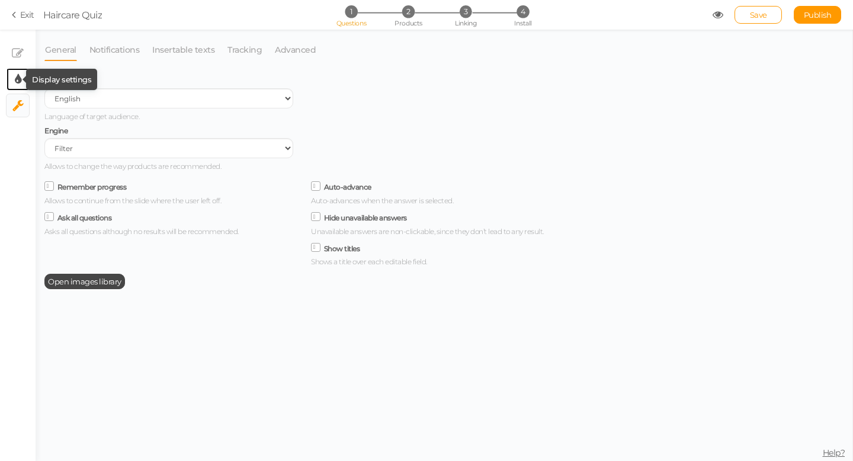
click at [18, 82] on icon at bounding box center [18, 79] width 7 height 12
select select "sourcesanspro"
select select "fade"
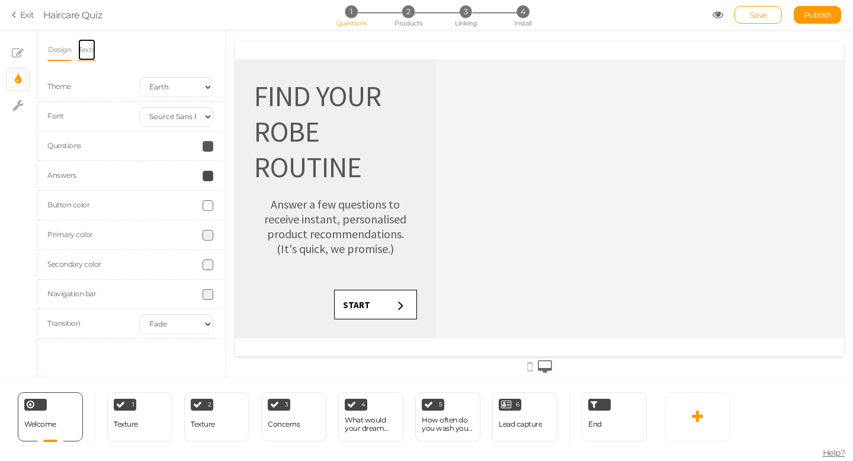
click at [92, 46] on link "Texts" at bounding box center [87, 49] width 18 height 22
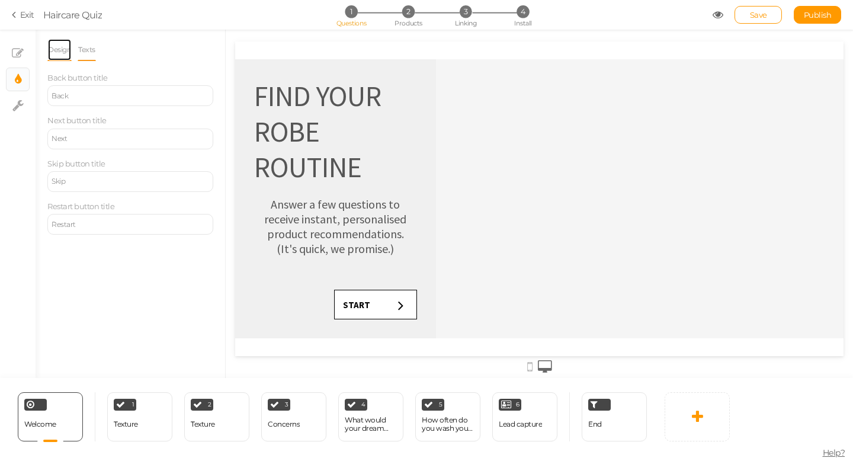
click at [63, 49] on link "Design" at bounding box center [59, 49] width 24 height 22
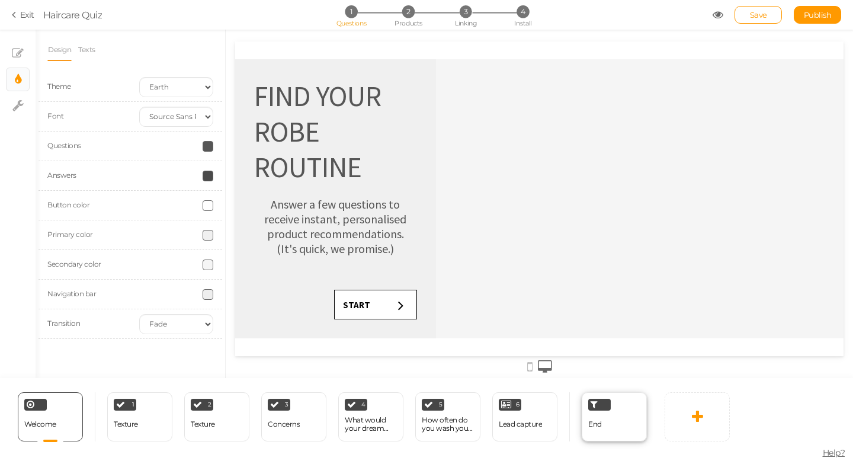
click at [619, 426] on div "End" at bounding box center [613, 416] width 65 height 49
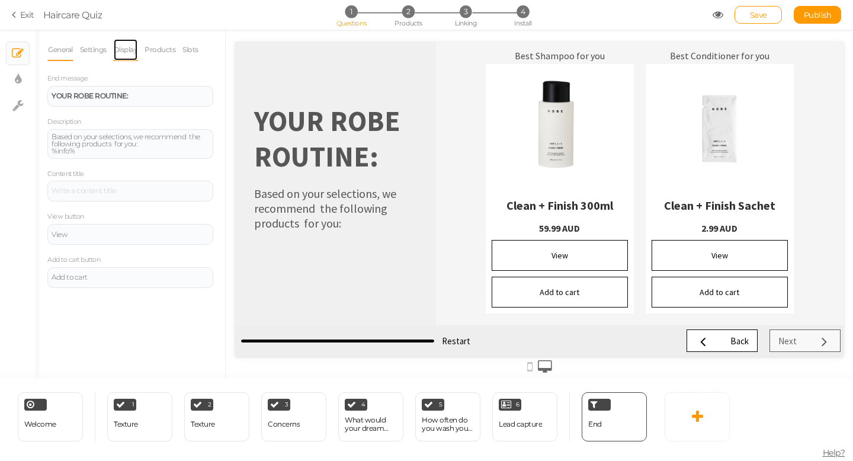
click at [129, 44] on link "Display" at bounding box center [125, 49] width 25 height 22
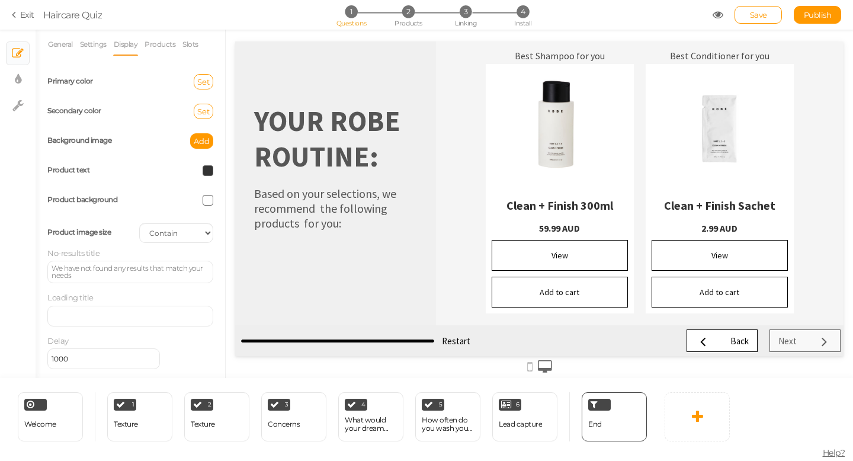
scroll to position [7, 0]
click at [95, 43] on link "Settings" at bounding box center [93, 44] width 28 height 22
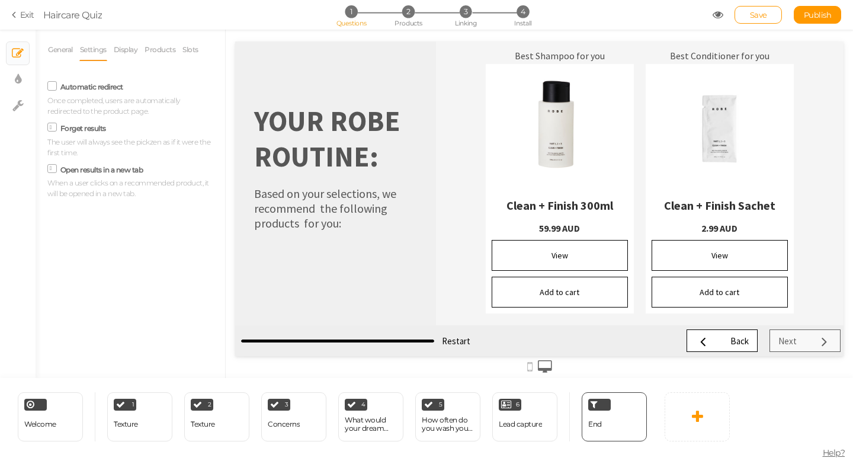
scroll to position [0, 0]
click at [126, 52] on link "Display" at bounding box center [125, 49] width 25 height 22
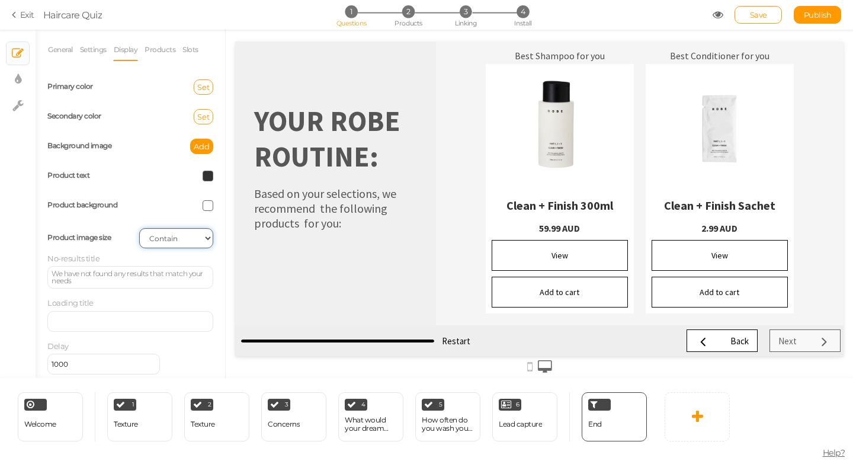
click at [173, 234] on select "Cover Contain Default" at bounding box center [176, 238] width 74 height 20
click at [163, 49] on link "Products" at bounding box center [160, 49] width 32 height 22
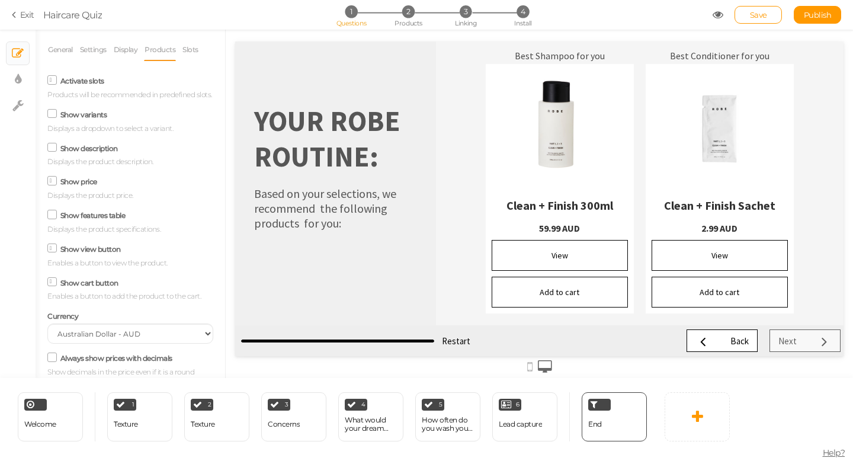
scroll to position [50, 0]
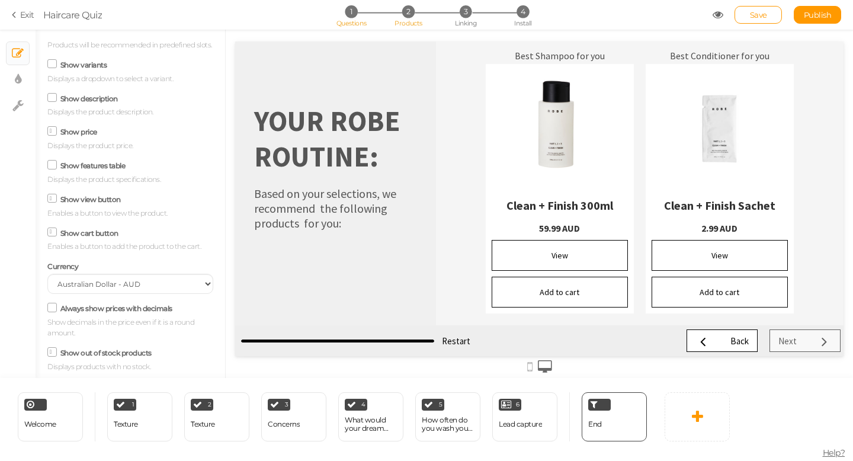
click at [406, 8] on span "2" at bounding box center [408, 11] width 12 height 12
